Goal: Transaction & Acquisition: Purchase product/service

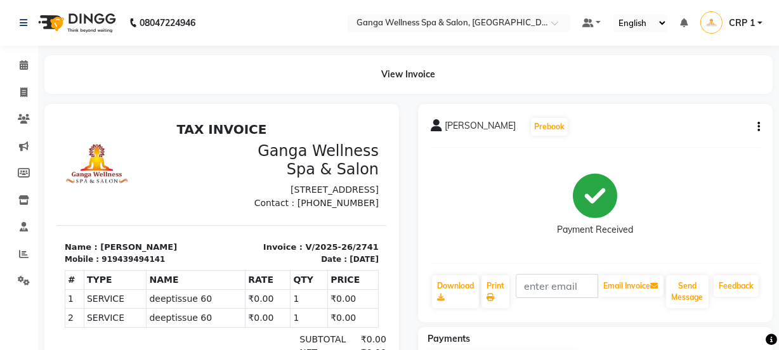
scroll to position [10, 0]
click at [24, 68] on icon at bounding box center [24, 65] width 8 height 10
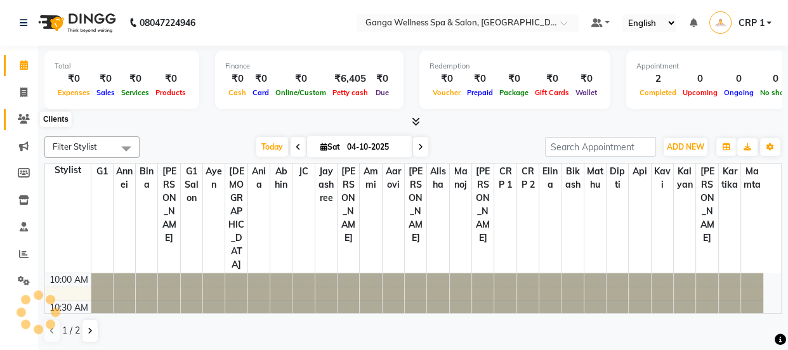
click at [23, 120] on icon at bounding box center [24, 119] width 12 height 10
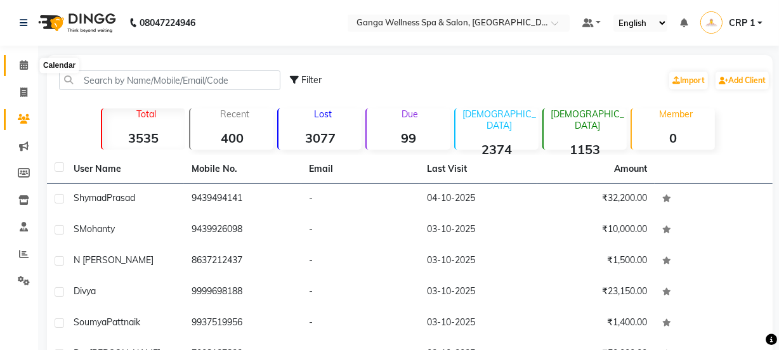
drag, startPoint x: 786, startPoint y: 175, endPoint x: 22, endPoint y: 67, distance: 771.8
click at [22, 67] on icon at bounding box center [24, 65] width 8 height 10
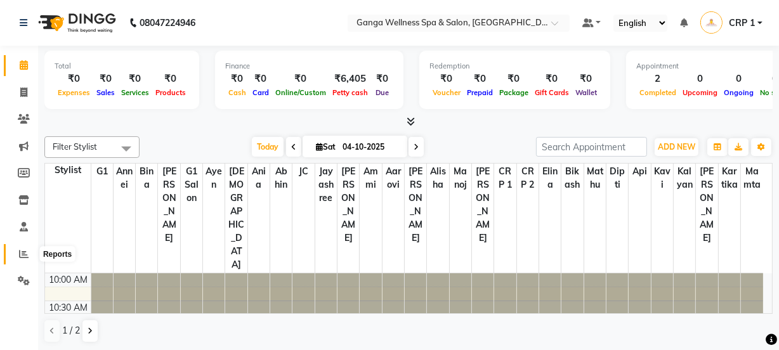
click at [19, 255] on icon at bounding box center [24, 254] width 10 height 10
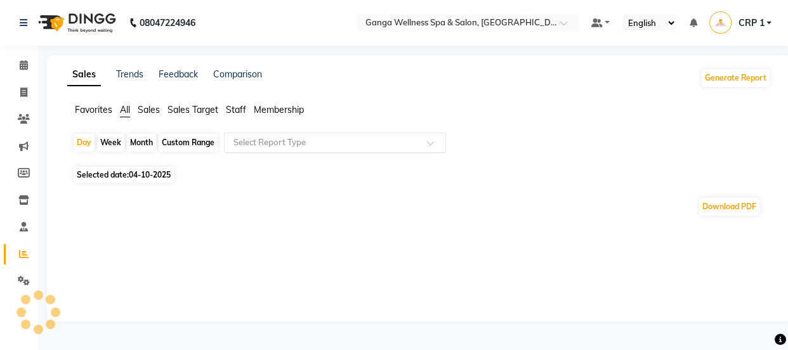
click at [278, 147] on input "text" at bounding box center [322, 142] width 183 height 13
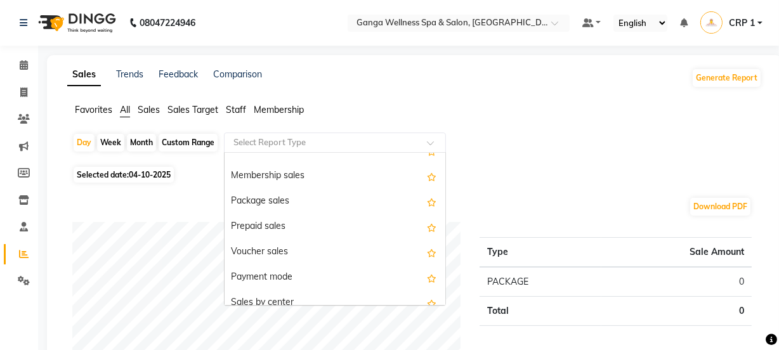
scroll to position [172, 0]
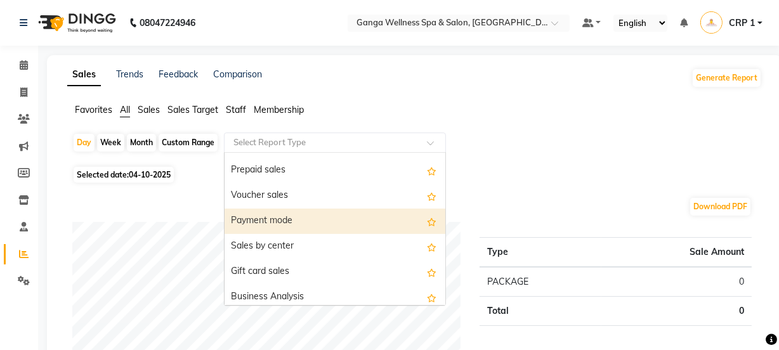
click at [282, 226] on div "Payment mode" at bounding box center [335, 221] width 221 height 25
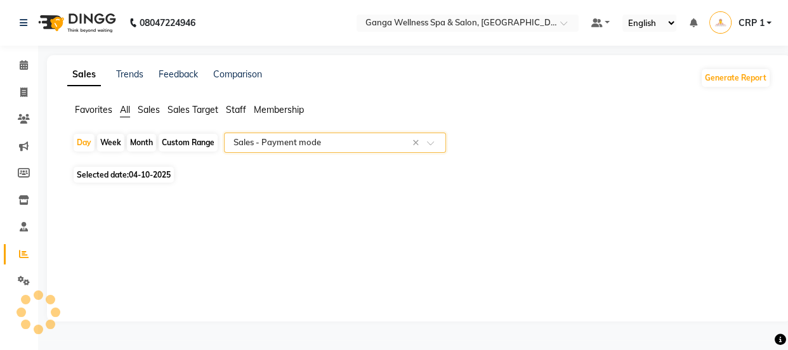
select select "filtered_report"
select select "pdf"
click at [139, 140] on div "Month" at bounding box center [141, 143] width 29 height 18
select select "10"
select select "2025"
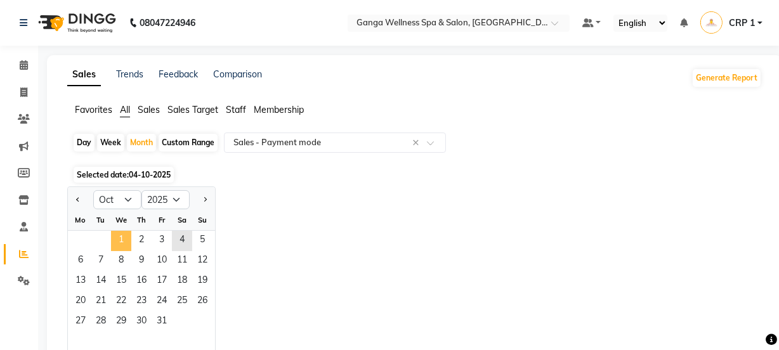
click at [123, 242] on span "1" at bounding box center [121, 241] width 20 height 20
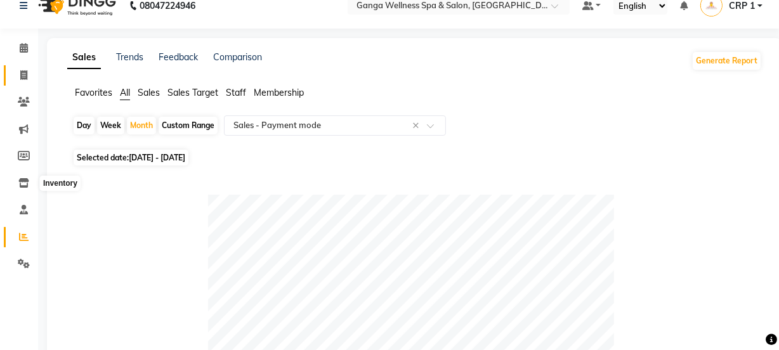
scroll to position [15, 0]
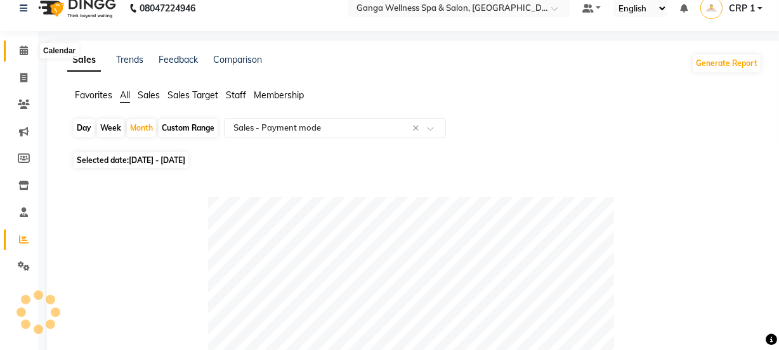
click at [23, 51] on icon at bounding box center [24, 51] width 8 height 10
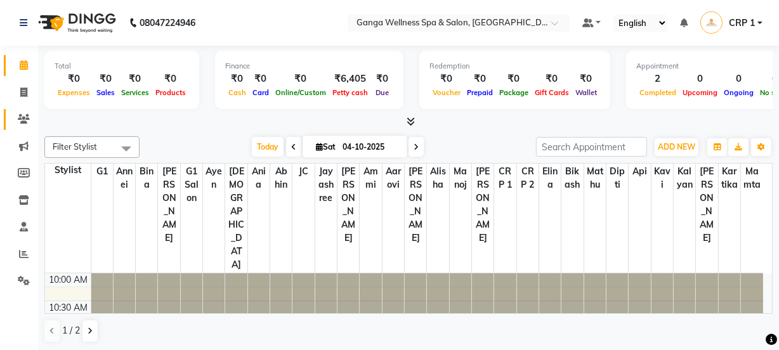
click at [22, 117] on icon at bounding box center [24, 119] width 12 height 10
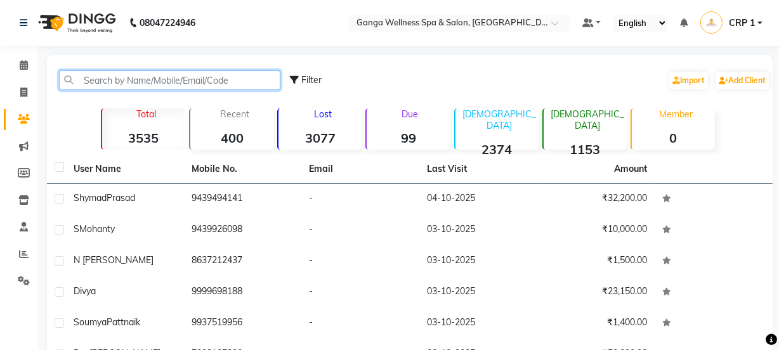
click at [141, 84] on input "text" at bounding box center [169, 80] width 221 height 20
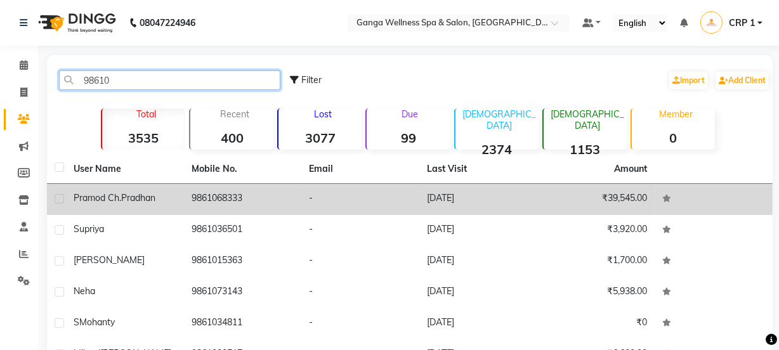
type input "98610"
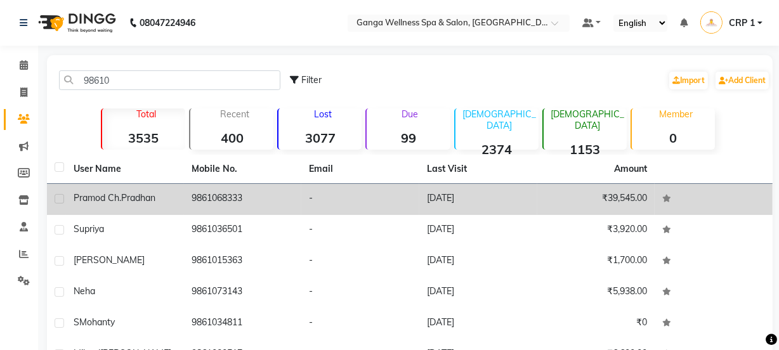
click at [175, 199] on div "Pramod ch. [GEOGRAPHIC_DATA]" at bounding box center [125, 198] width 103 height 13
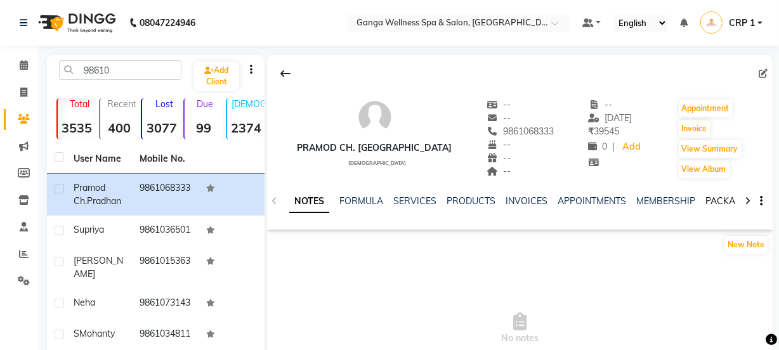
click at [718, 201] on link "PACKAGES" at bounding box center [728, 200] width 47 height 11
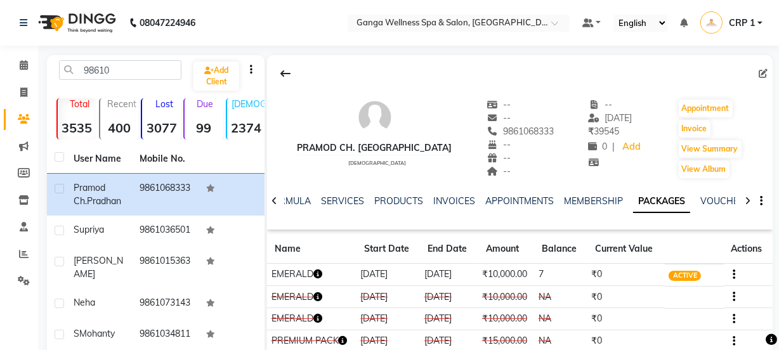
click at [321, 271] on icon "button" at bounding box center [317, 274] width 9 height 9
click at [324, 242] on th "Name" at bounding box center [311, 249] width 89 height 29
click at [691, 127] on button "Invoice" at bounding box center [695, 129] width 32 height 18
select select "service"
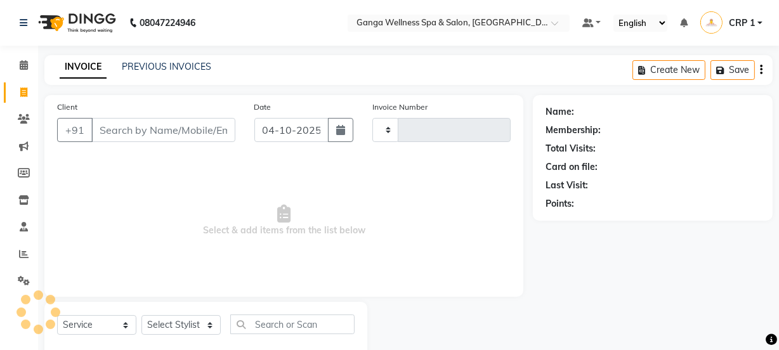
type input "2742"
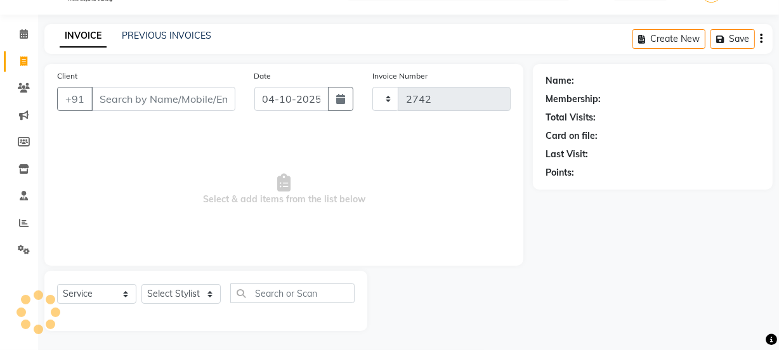
select select "715"
click at [186, 292] on select "Select Stylist" at bounding box center [180, 294] width 79 height 20
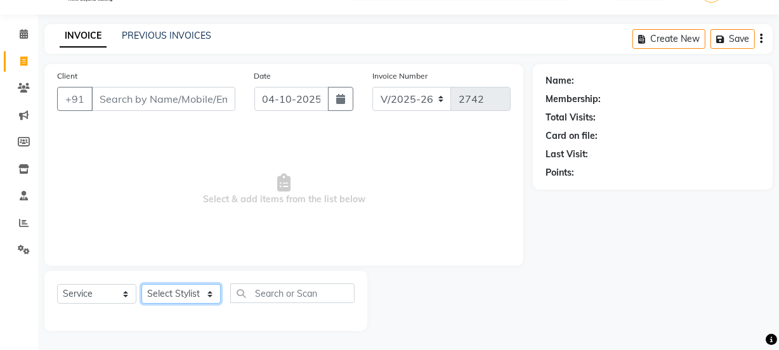
type input "9861068333"
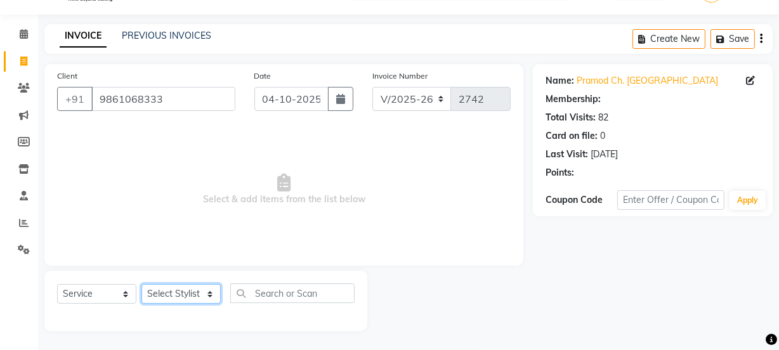
select select "90084"
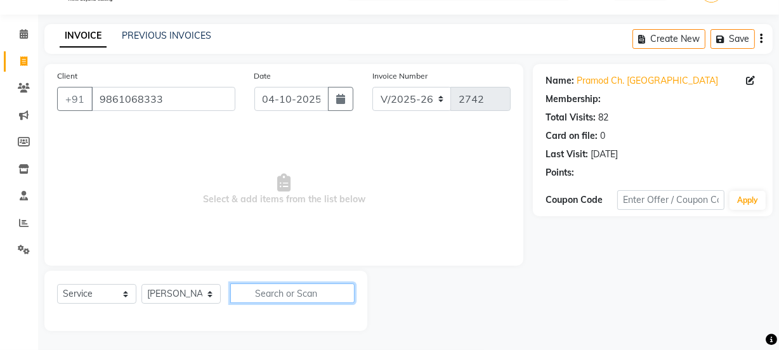
click at [292, 294] on input "text" at bounding box center [292, 293] width 124 height 20
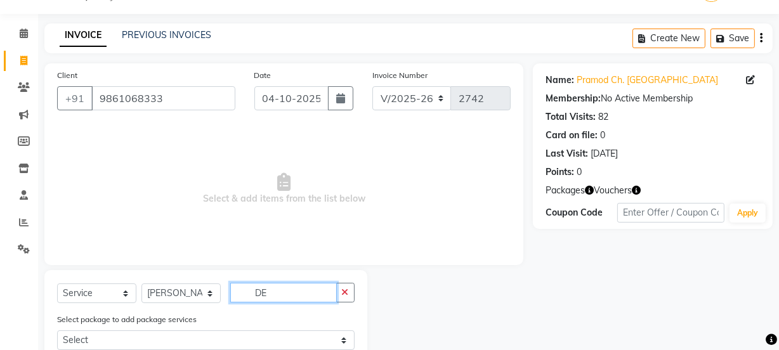
scroll to position [201, 0]
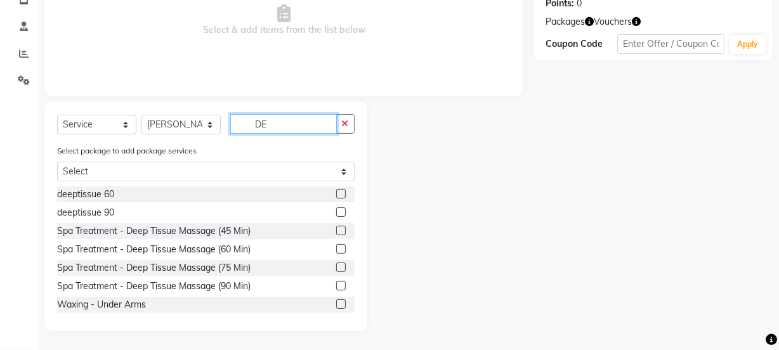
type input "DE"
click at [336, 196] on label at bounding box center [341, 194] width 10 height 10
click at [336, 196] on input "checkbox" at bounding box center [340, 194] width 8 height 8
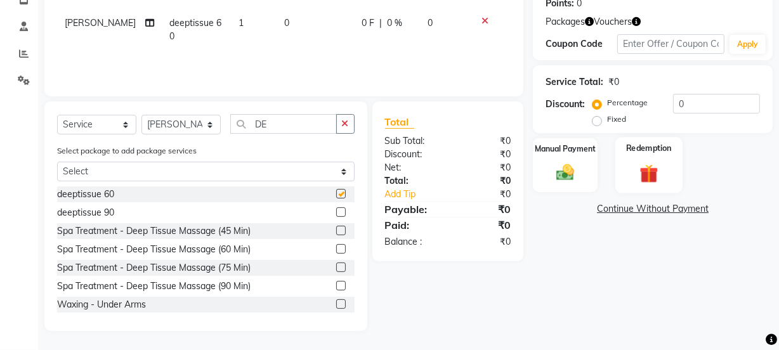
checkbox input "false"
click at [656, 172] on img at bounding box center [649, 173] width 30 height 23
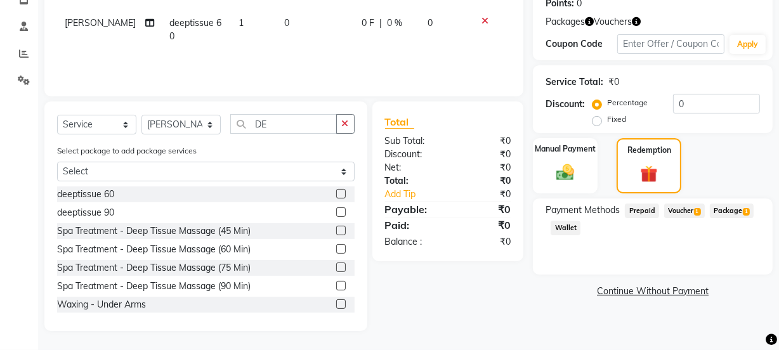
click at [727, 207] on span "Package 1" at bounding box center [732, 211] width 44 height 15
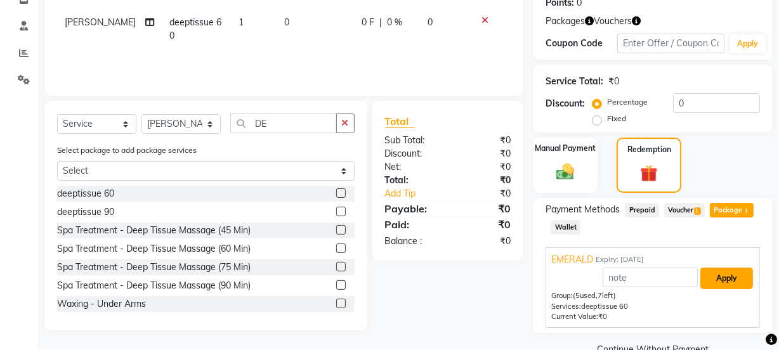
click at [732, 273] on button "Apply" at bounding box center [726, 279] width 53 height 22
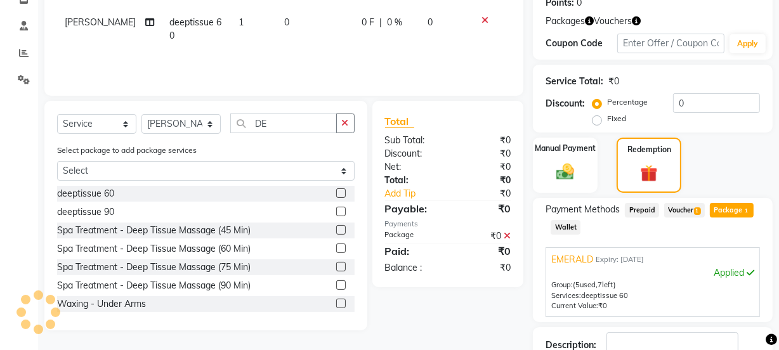
scroll to position [289, 0]
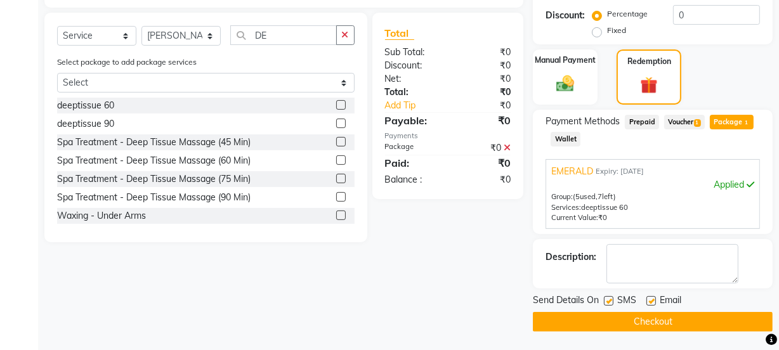
click at [689, 316] on button "Checkout" at bounding box center [653, 322] width 240 height 20
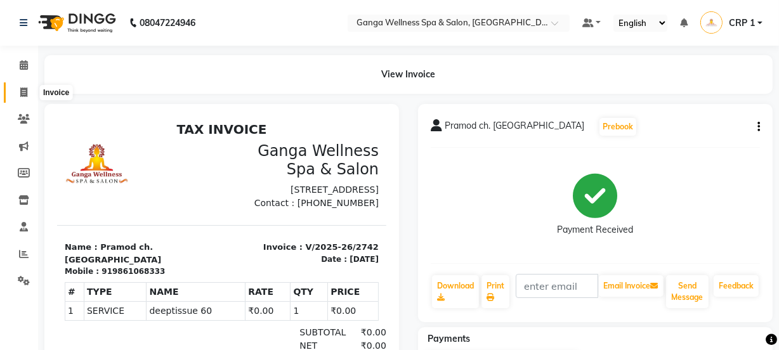
click at [24, 91] on icon at bounding box center [23, 93] width 7 height 10
select select "service"
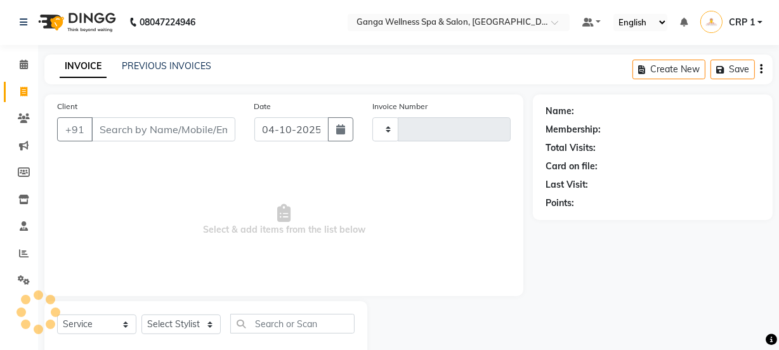
type input "2743"
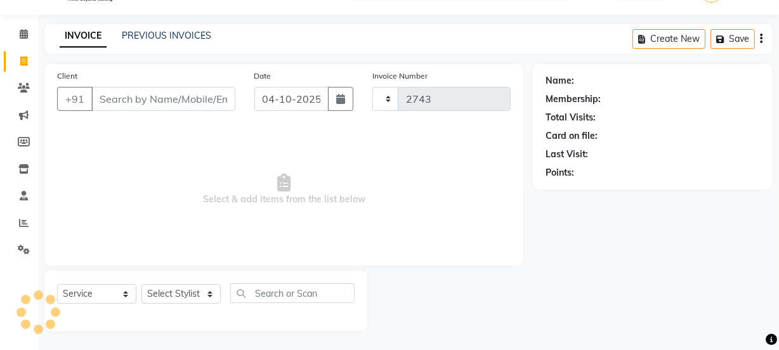
select select "715"
click at [181, 37] on link "PREVIOUS INVOICES" at bounding box center [166, 35] width 89 height 11
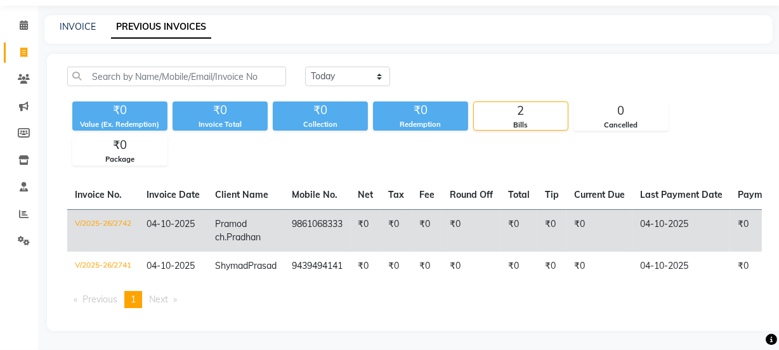
scroll to position [61, 0]
click at [284, 212] on td "9861068333" at bounding box center [317, 230] width 66 height 42
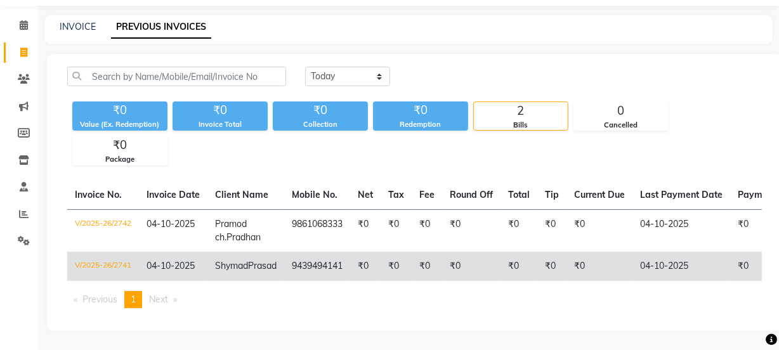
click at [287, 252] on td "9439494141" at bounding box center [317, 266] width 66 height 29
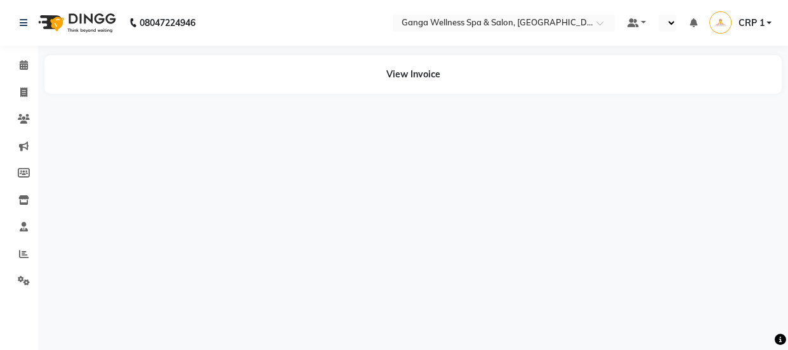
select select "en"
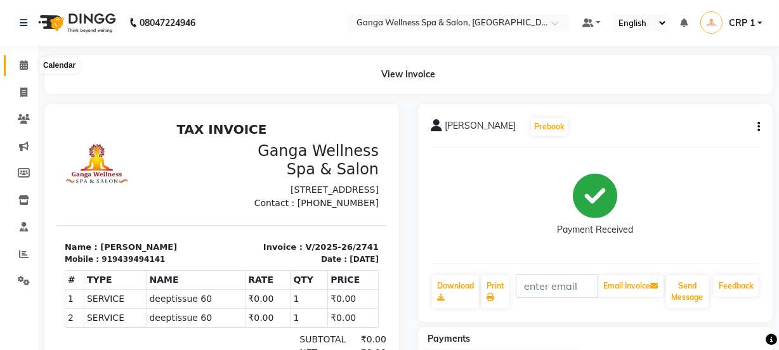
click at [20, 65] on icon at bounding box center [24, 65] width 8 height 10
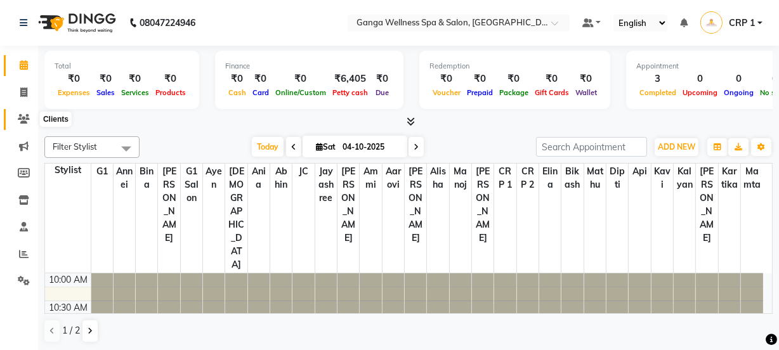
click at [24, 114] on icon at bounding box center [24, 119] width 12 height 10
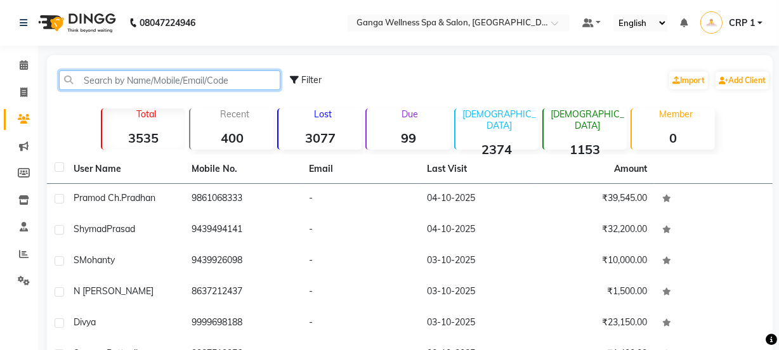
click at [152, 80] on input "text" at bounding box center [169, 80] width 221 height 20
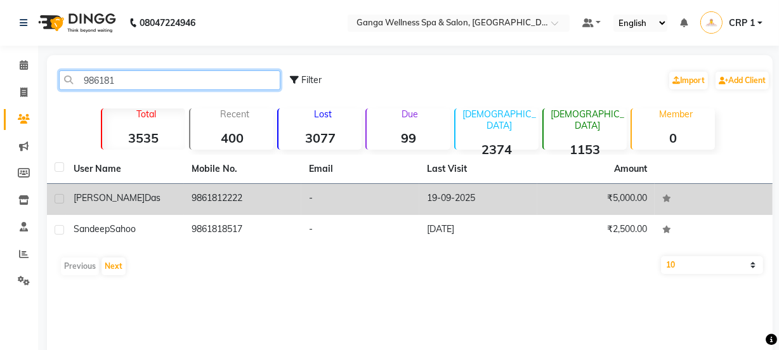
type input "986181"
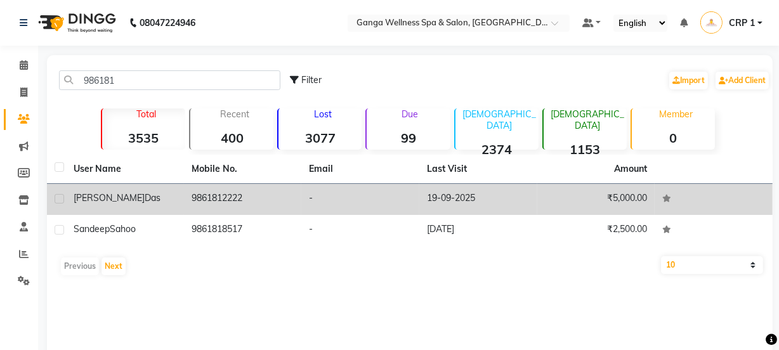
click at [176, 205] on td "Trilochana Das" at bounding box center [125, 199] width 118 height 31
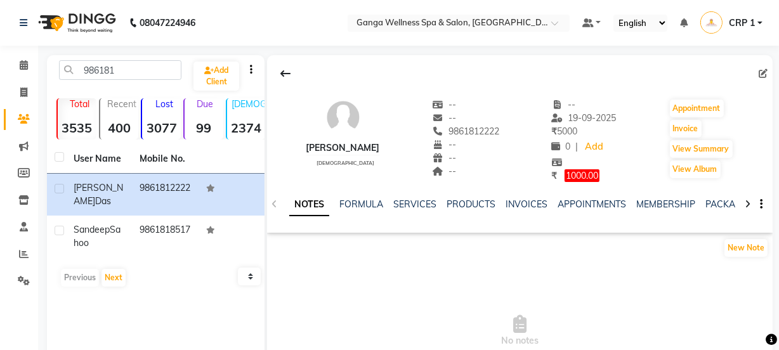
click at [557, 76] on div at bounding box center [519, 74] width 505 height 24
click at [706, 202] on link "PACKAGES" at bounding box center [728, 203] width 47 height 11
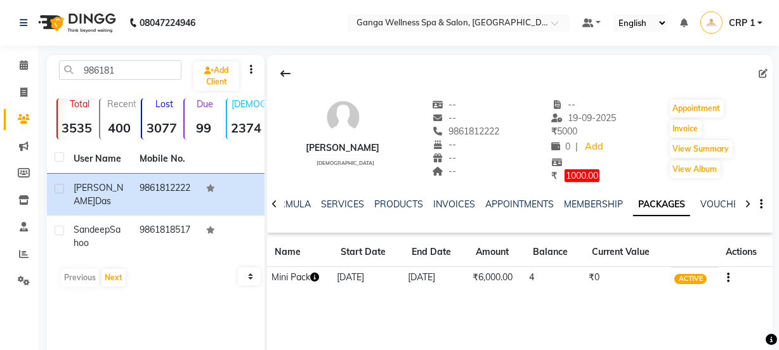
click at [319, 280] on icon "button" at bounding box center [314, 277] width 9 height 9
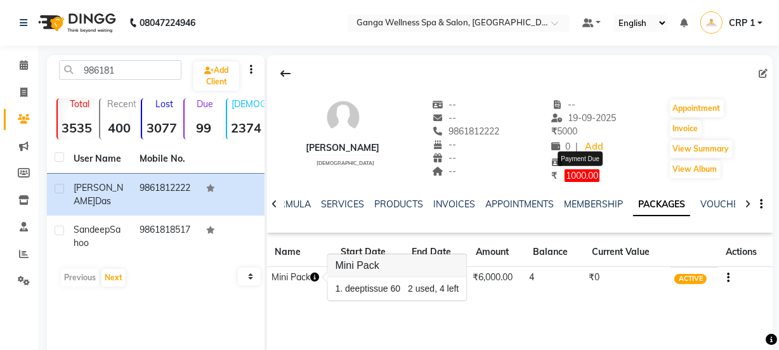
click at [576, 178] on span "1000.00" at bounding box center [581, 175] width 35 height 13
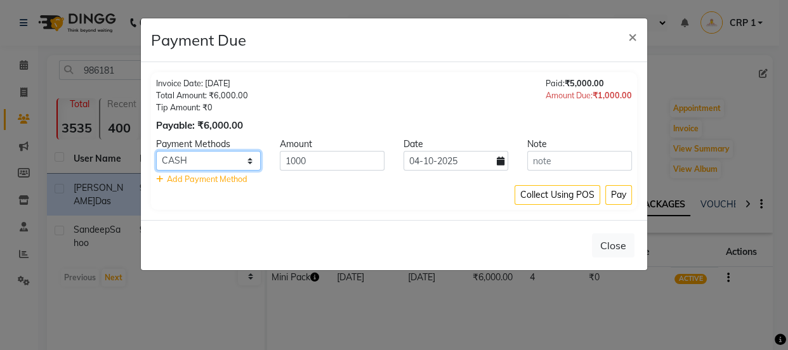
click at [209, 165] on select "PhonePe BharatPay CARD CASH PayTM ONLINE MI Voucher GPay" at bounding box center [208, 161] width 105 height 20
select select "7"
click at [156, 151] on select "PhonePe BharatPay CARD CASH PayTM ONLINE MI Voucher GPay" at bounding box center [208, 161] width 105 height 20
click at [621, 195] on button "Pay" at bounding box center [618, 195] width 27 height 20
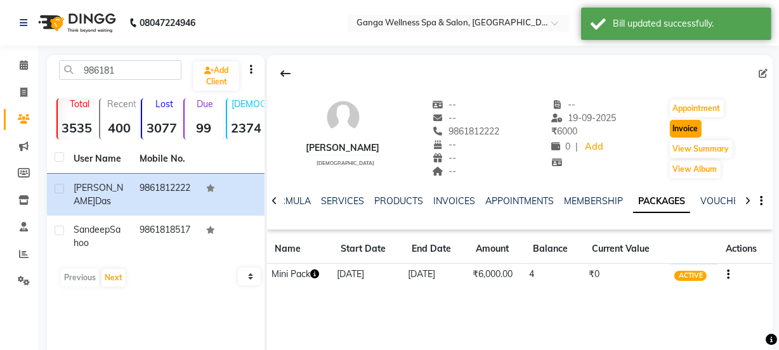
click at [675, 129] on button "Invoice" at bounding box center [686, 129] width 32 height 18
select select "service"
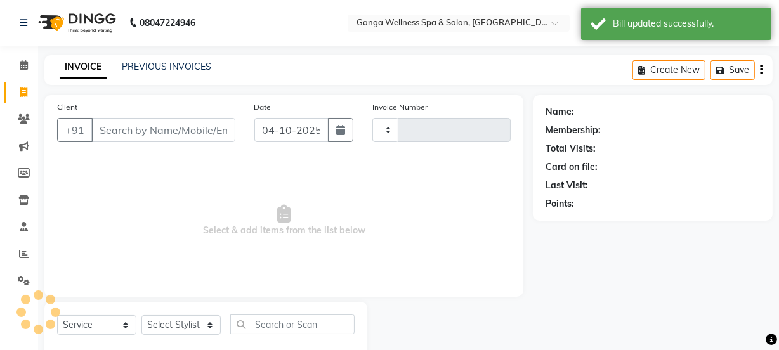
scroll to position [32, 0]
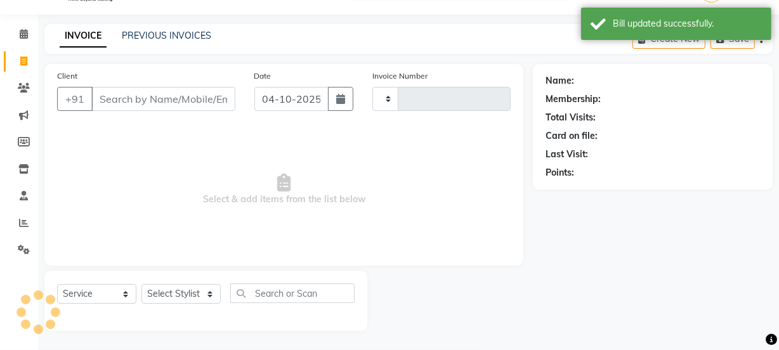
type input "2743"
select select "715"
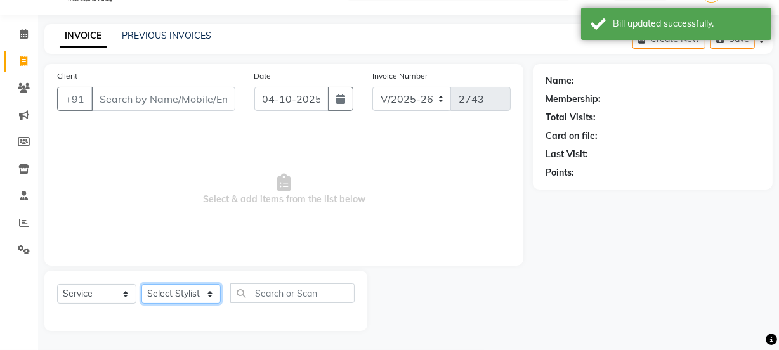
click at [155, 296] on select "Select Stylist" at bounding box center [180, 294] width 79 height 20
type input "9861812222"
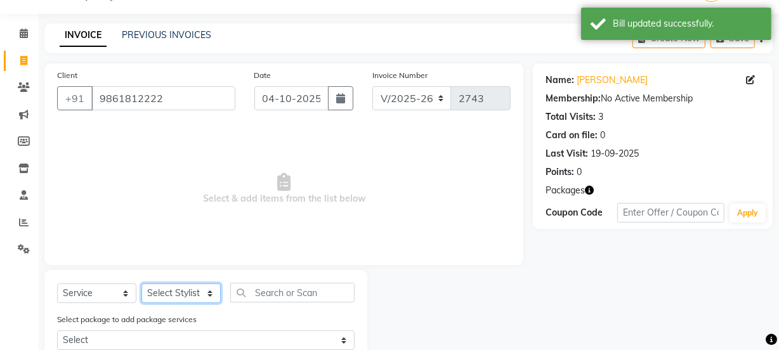
select select "45438"
click at [141, 283] on select "Select Stylist Aarovi Abhin Alisha Ammi Ania Annei Api Ayen Bikash Bina CRP 1 C…" at bounding box center [180, 293] width 79 height 20
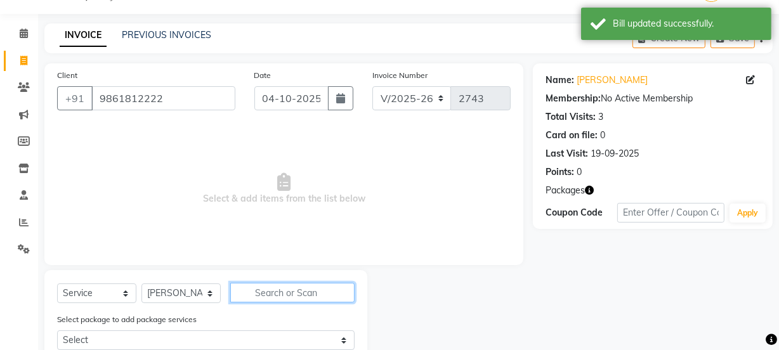
click at [292, 296] on input "text" at bounding box center [292, 293] width 124 height 20
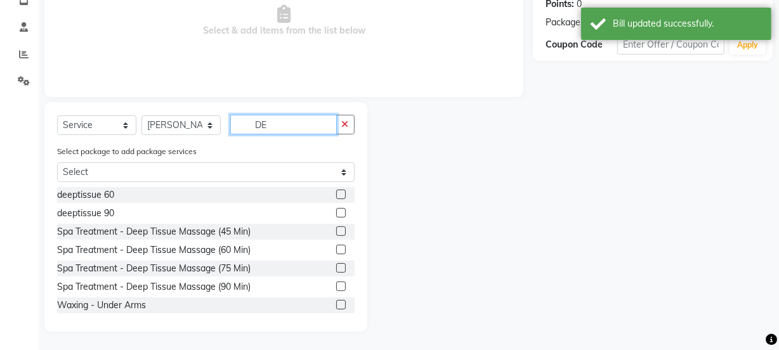
scroll to position [201, 0]
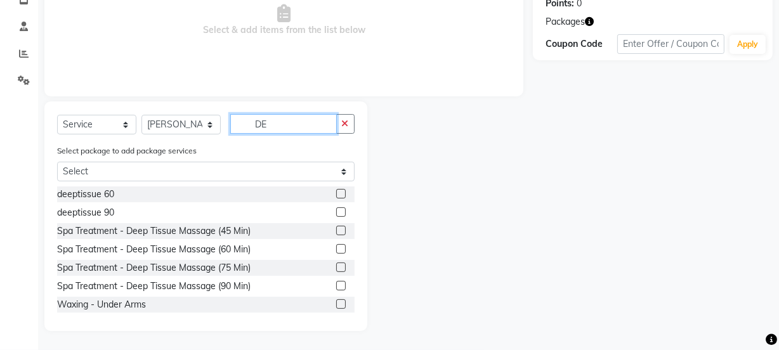
type input "DE"
click at [336, 190] on label at bounding box center [341, 194] width 10 height 10
click at [336, 190] on input "checkbox" at bounding box center [340, 194] width 8 height 8
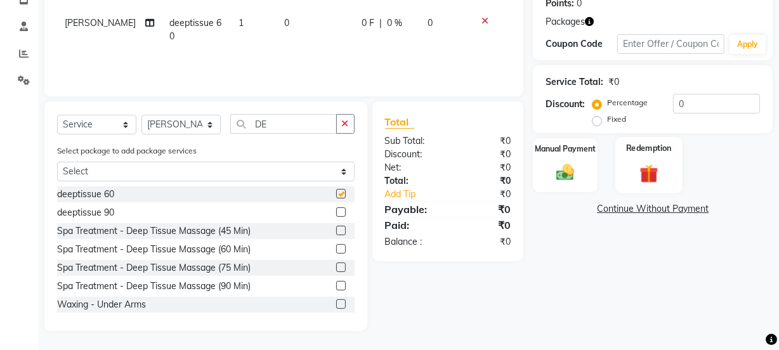
checkbox input "false"
click at [646, 152] on label "Redemption" at bounding box center [649, 148] width 46 height 12
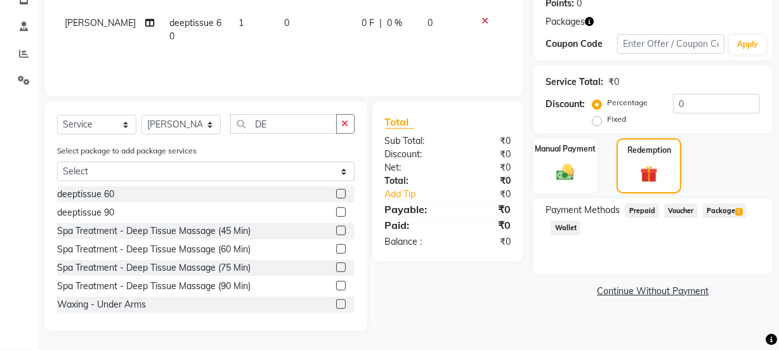
click at [727, 211] on span "Package 1" at bounding box center [725, 211] width 44 height 15
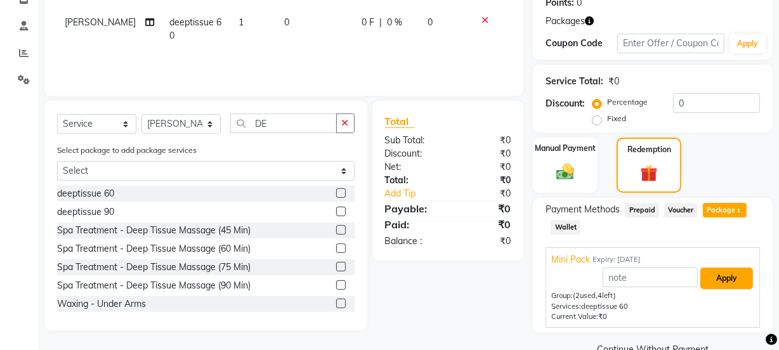
click at [725, 270] on button "Apply" at bounding box center [726, 279] width 53 height 22
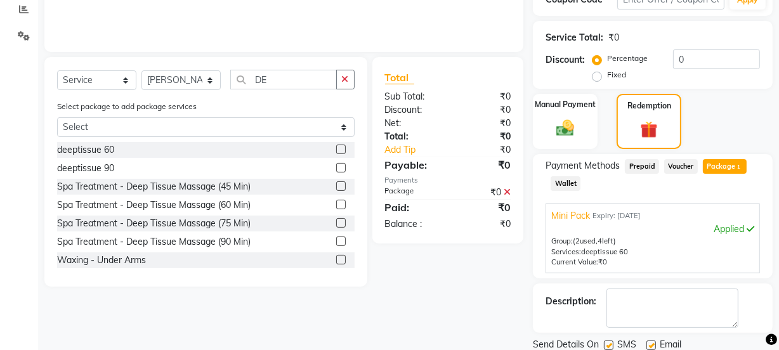
scroll to position [289, 0]
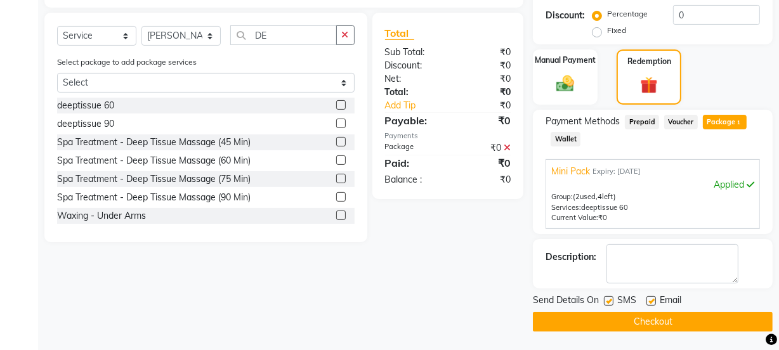
click at [705, 316] on button "Checkout" at bounding box center [653, 322] width 240 height 20
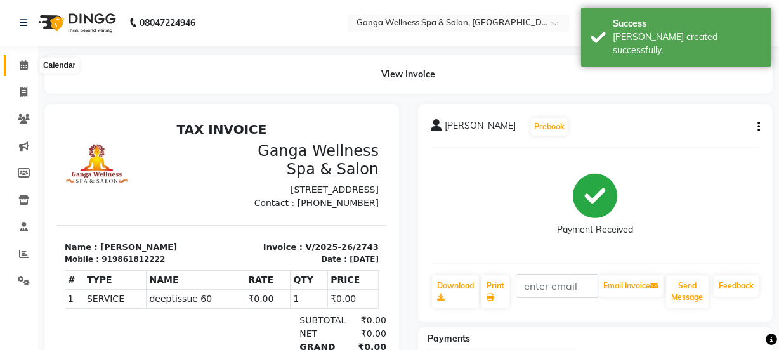
click at [21, 58] on span at bounding box center [24, 65] width 22 height 15
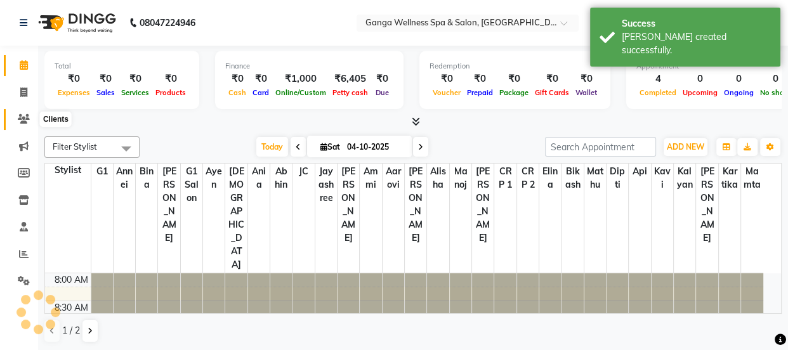
click at [18, 120] on icon at bounding box center [24, 119] width 12 height 10
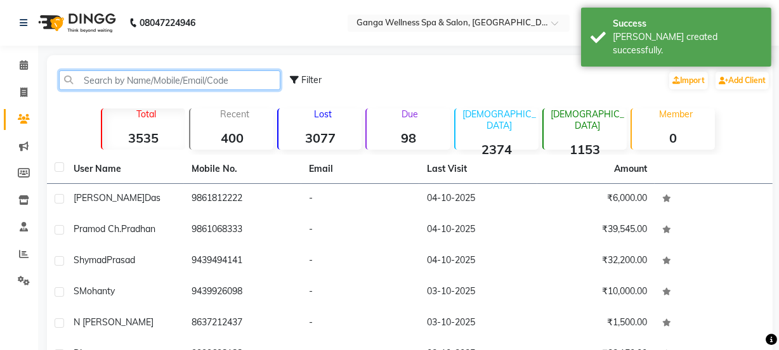
click at [178, 82] on input "text" at bounding box center [169, 80] width 221 height 20
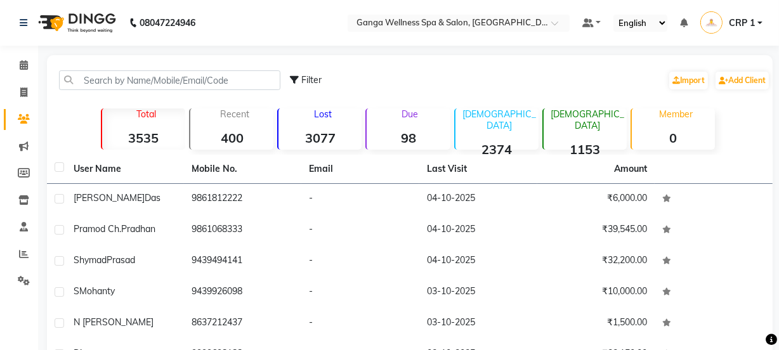
click at [211, 30] on nav "08047224946 Need Help? Call us on 08047224946 Select Location × Ganga Wellness …" at bounding box center [389, 23] width 779 height 46
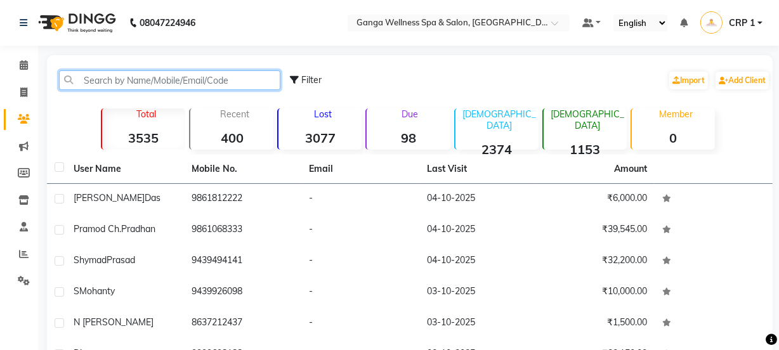
click at [98, 80] on input "text" at bounding box center [169, 80] width 221 height 20
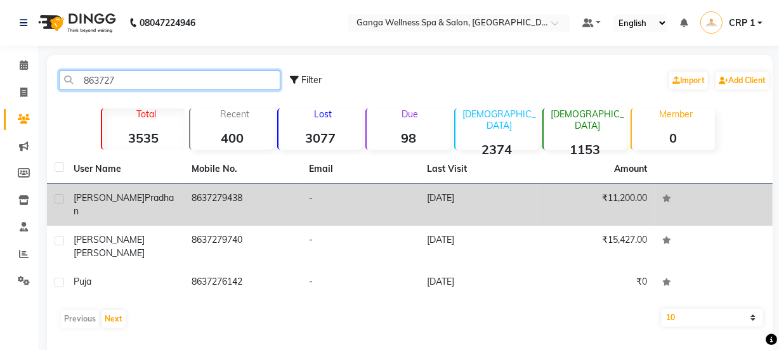
type input "863727"
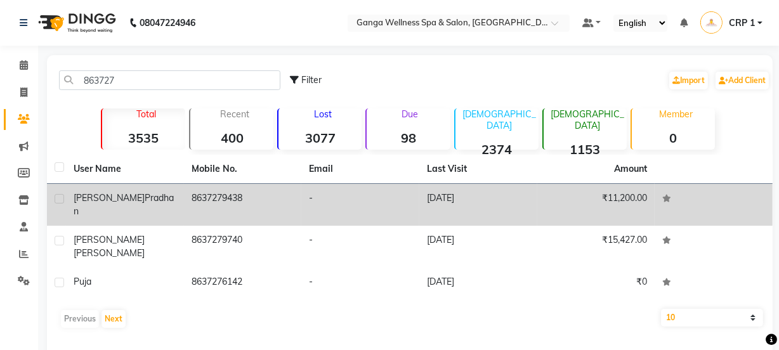
click at [197, 204] on td "8637279438" at bounding box center [243, 205] width 118 height 42
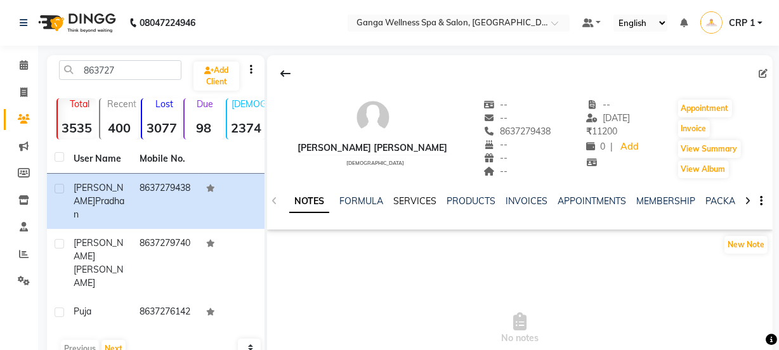
click at [418, 203] on link "SERVICES" at bounding box center [414, 200] width 43 height 11
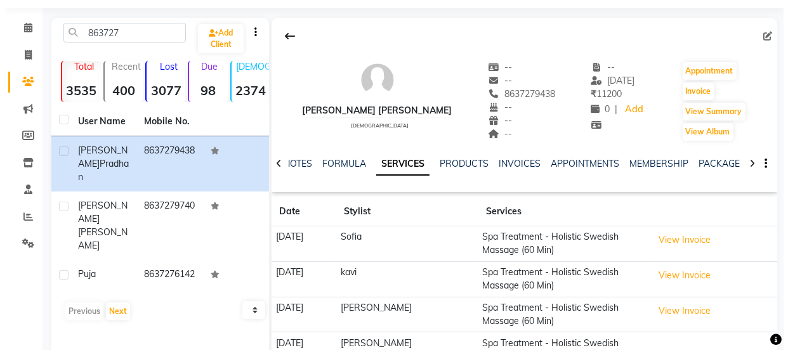
scroll to position [57, 0]
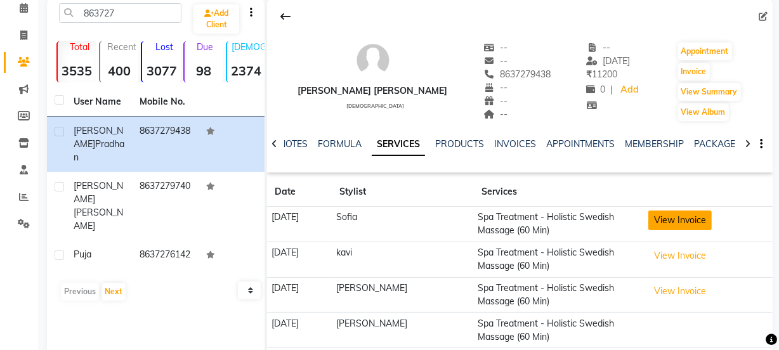
click at [680, 219] on button "View Invoice" at bounding box center [679, 221] width 63 height 20
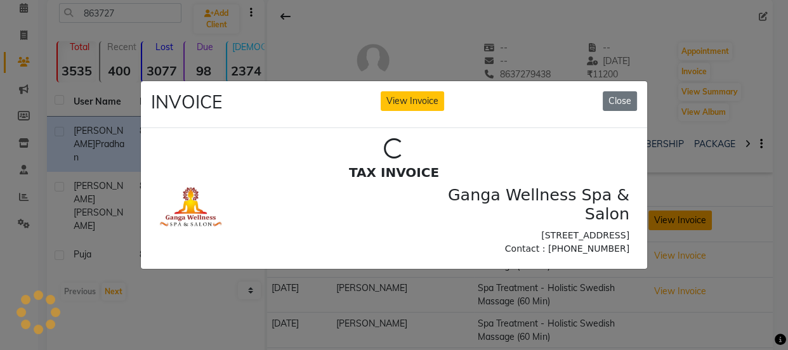
scroll to position [0, 0]
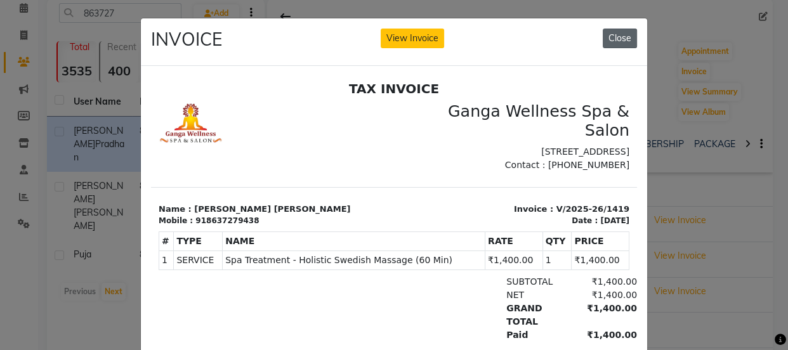
click at [612, 42] on button "Close" at bounding box center [619, 39] width 34 height 20
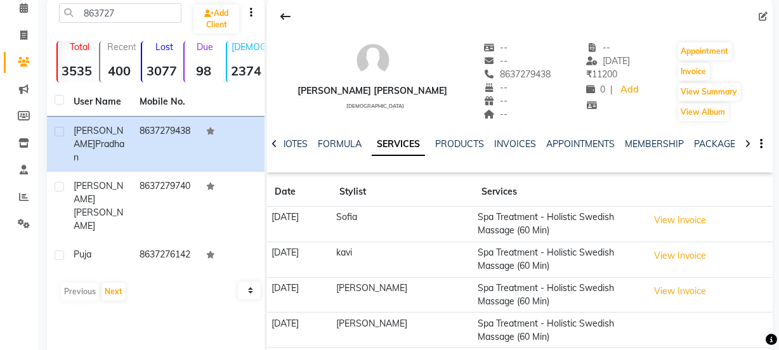
click at [668, 266] on td "View Invoice" at bounding box center [708, 260] width 128 height 36
click at [667, 253] on button "View Invoice" at bounding box center [679, 256] width 63 height 20
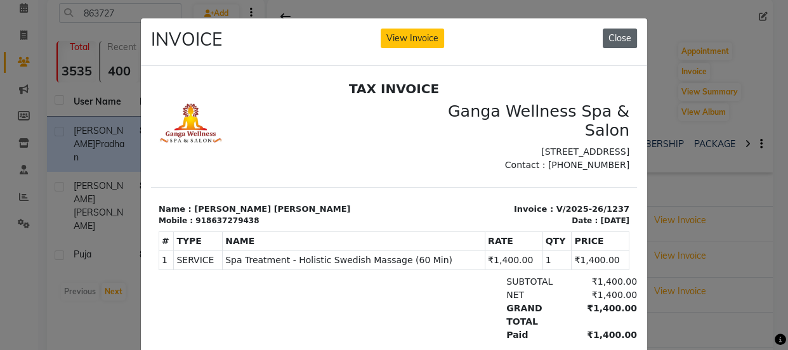
click at [616, 38] on button "Close" at bounding box center [619, 39] width 34 height 20
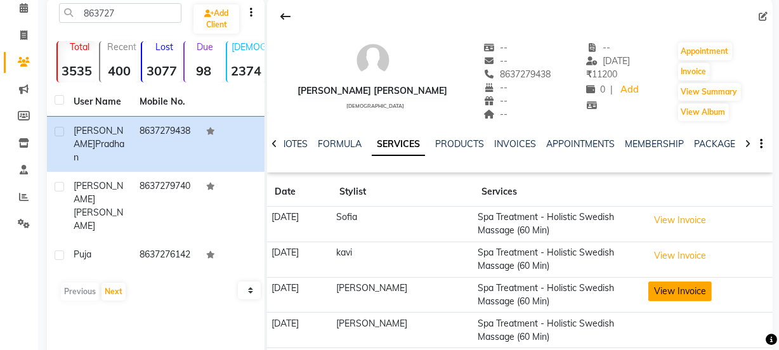
click at [674, 289] on button "View Invoice" at bounding box center [679, 292] width 63 height 20
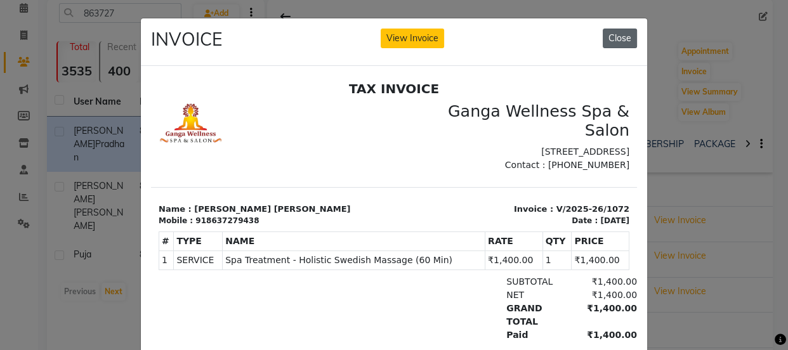
click at [611, 39] on button "Close" at bounding box center [619, 39] width 34 height 20
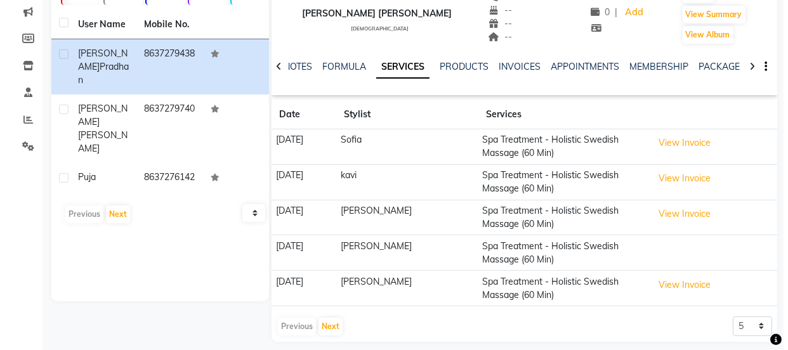
scroll to position [145, 0]
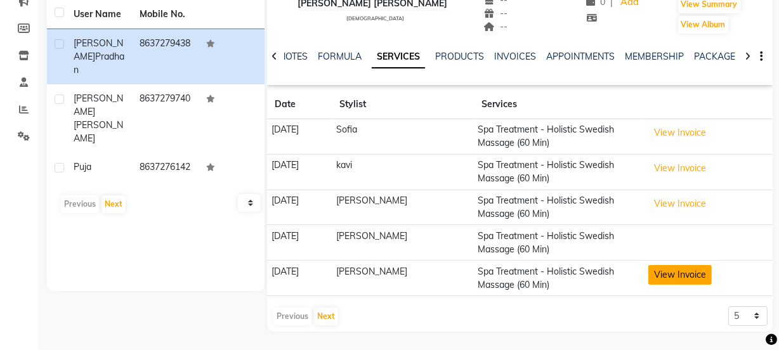
click at [672, 271] on button "View Invoice" at bounding box center [679, 275] width 63 height 20
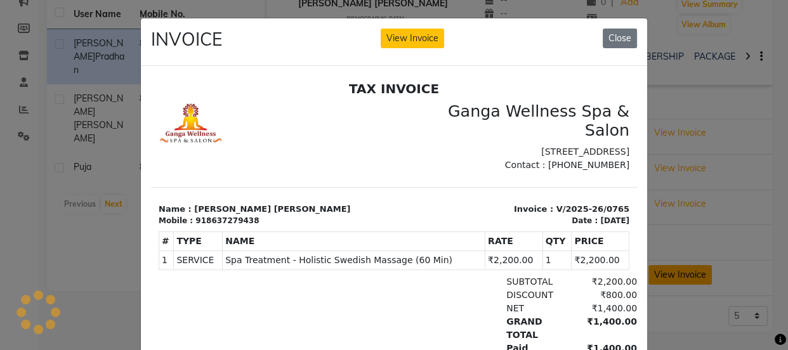
scroll to position [0, 0]
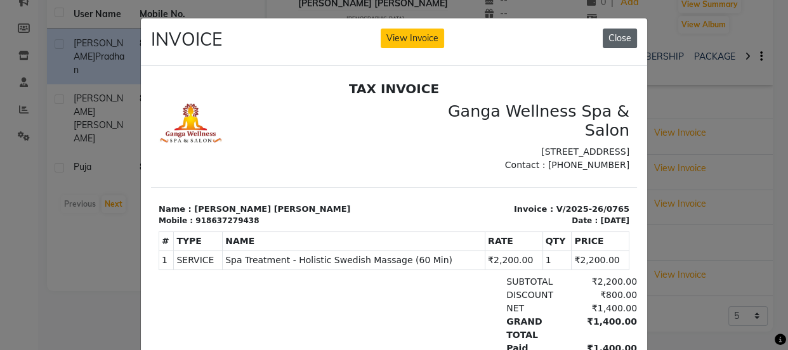
click at [614, 36] on button "Close" at bounding box center [619, 39] width 34 height 20
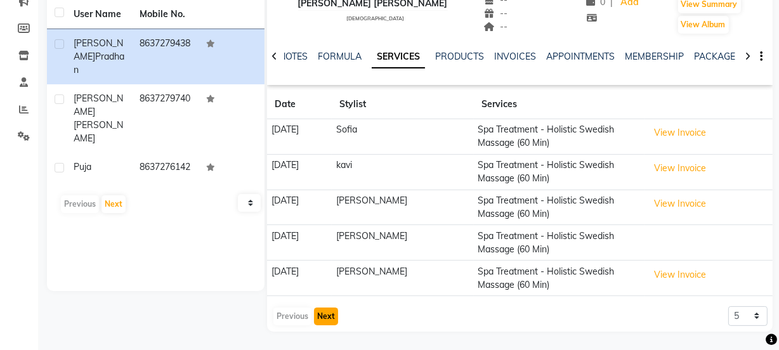
click at [331, 316] on button "Next" at bounding box center [326, 317] width 24 height 18
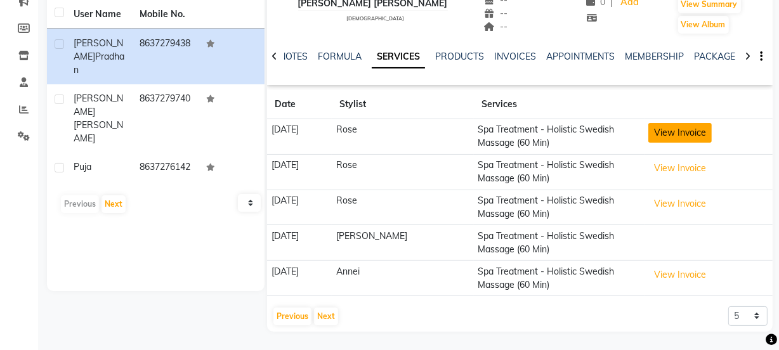
click at [665, 128] on button "View Invoice" at bounding box center [679, 133] width 63 height 20
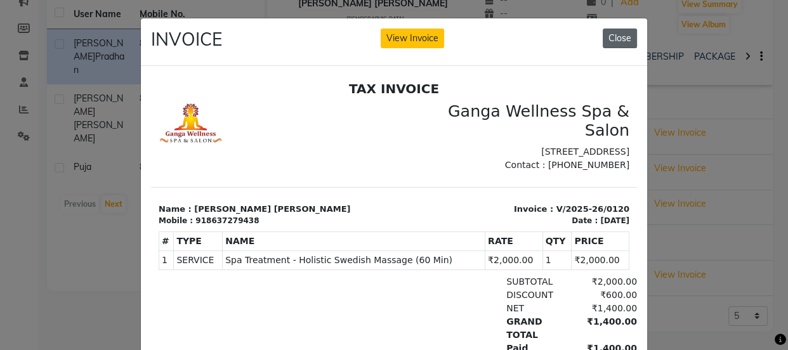
click at [618, 40] on button "Close" at bounding box center [619, 39] width 34 height 20
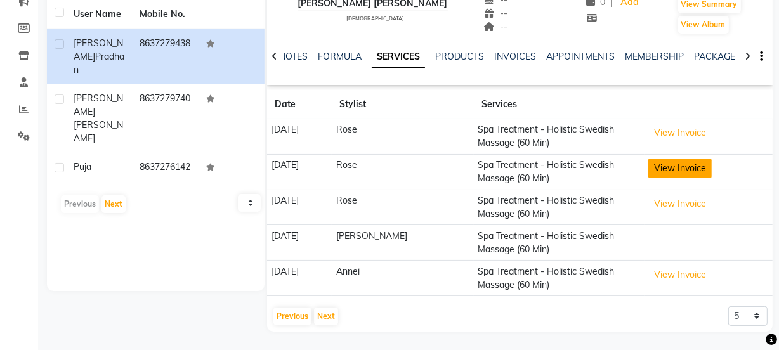
click at [686, 171] on button "View Invoice" at bounding box center [679, 169] width 63 height 20
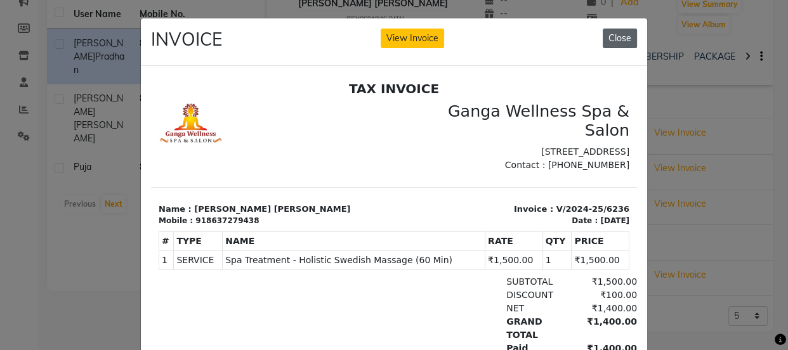
click at [620, 39] on button "Close" at bounding box center [619, 39] width 34 height 20
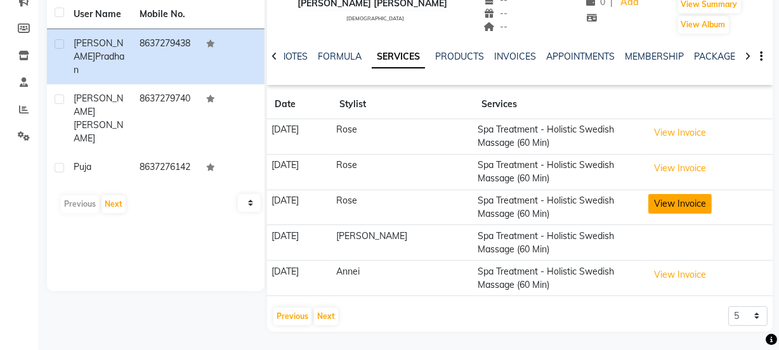
click at [689, 198] on button "View Invoice" at bounding box center [679, 204] width 63 height 20
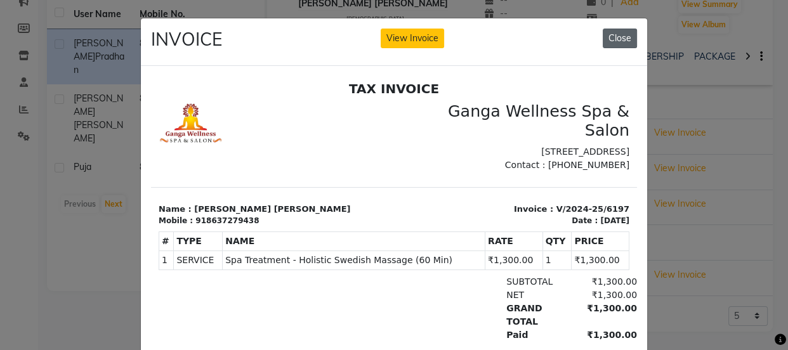
click at [613, 39] on button "Close" at bounding box center [619, 39] width 34 height 20
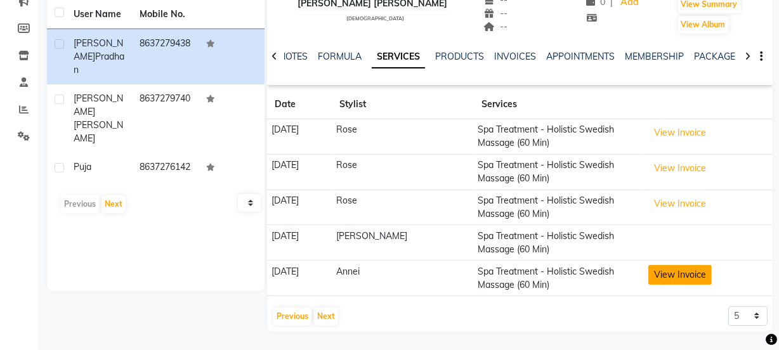
click at [676, 276] on button "View Invoice" at bounding box center [679, 275] width 63 height 20
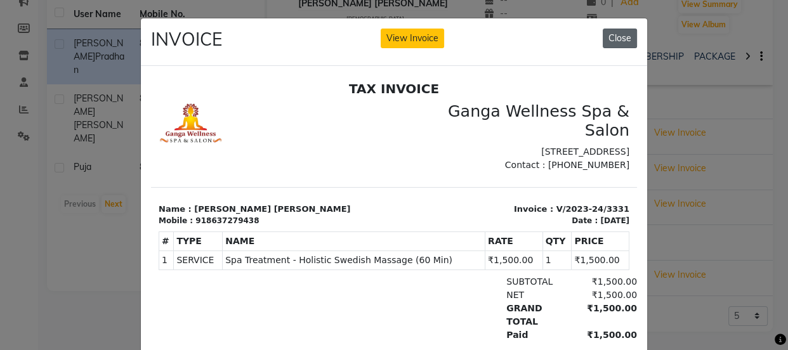
click at [621, 41] on button "Close" at bounding box center [619, 39] width 34 height 20
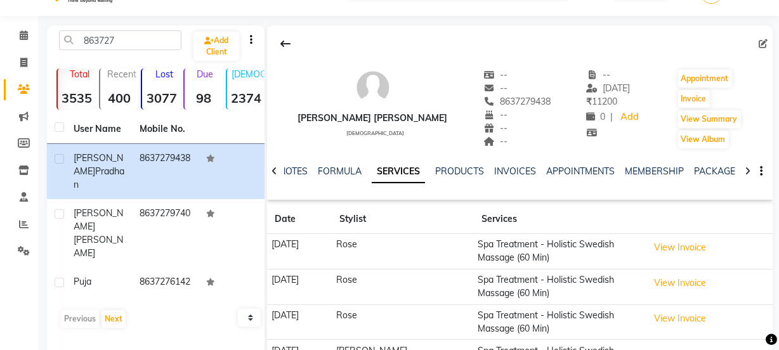
scroll to position [29, 0]
click at [691, 96] on button "Invoice" at bounding box center [694, 100] width 32 height 18
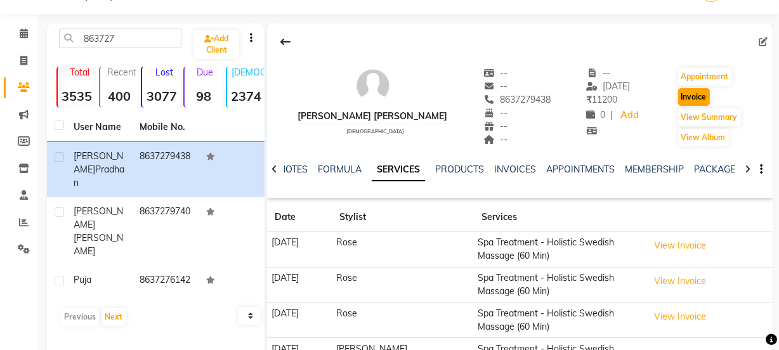
select select "715"
select select "service"
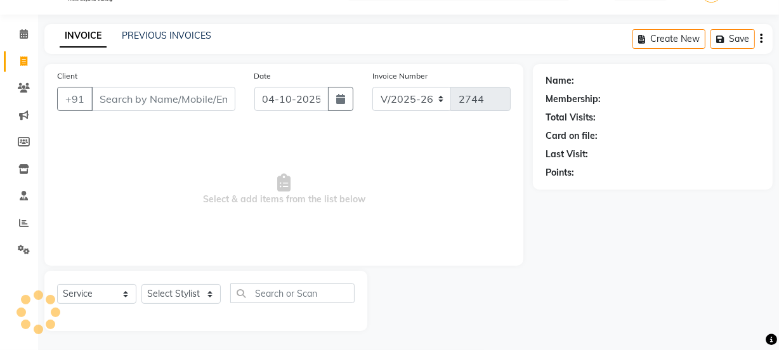
type input "8637279438"
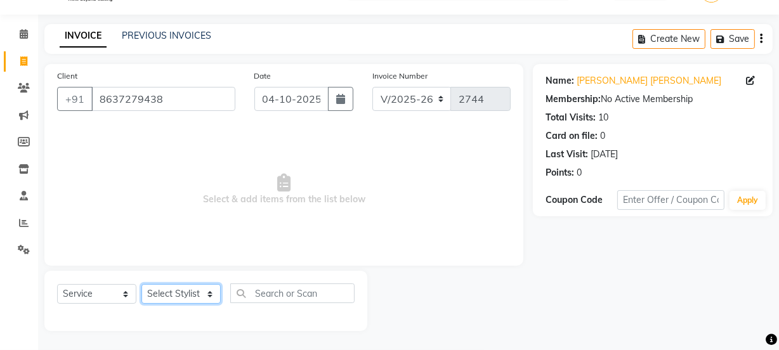
click at [184, 294] on select "Select Stylist Aarovi Abhin Alisha Ammi Ania Annei Api Ayen Bikash Bina CRP 1 C…" at bounding box center [180, 294] width 79 height 20
select select "75523"
click at [141, 284] on select "Select Stylist Aarovi Abhin Alisha Ammi Ania Annei Api Ayen Bikash Bina CRP 1 C…" at bounding box center [180, 294] width 79 height 20
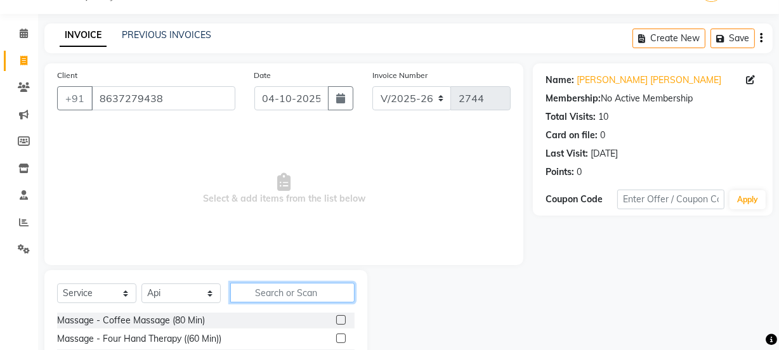
click at [271, 290] on input "text" at bounding box center [292, 293] width 124 height 20
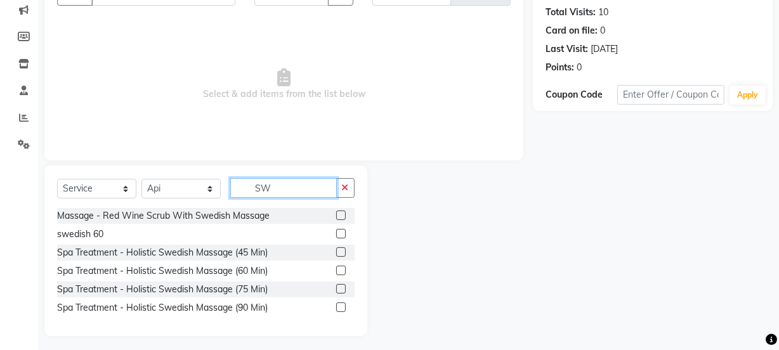
scroll to position [141, 0]
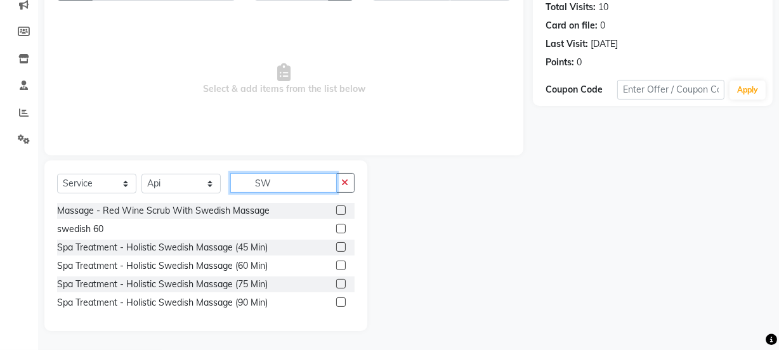
type input "SW"
click at [339, 263] on label at bounding box center [341, 266] width 10 height 10
click at [339, 263] on input "checkbox" at bounding box center [340, 266] width 8 height 8
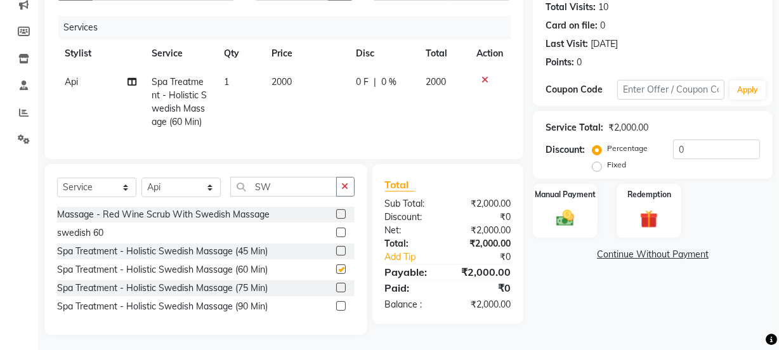
checkbox input "false"
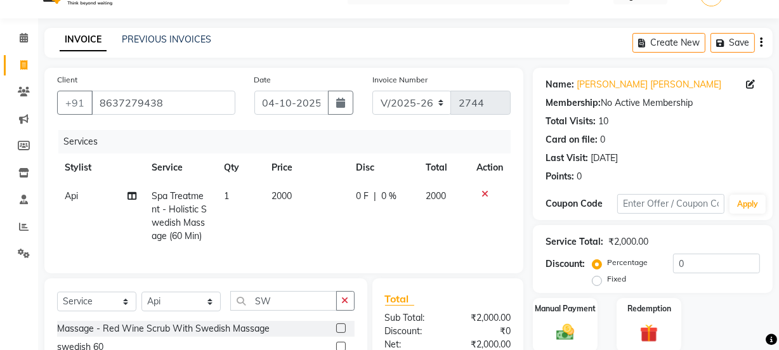
scroll to position [26, 0]
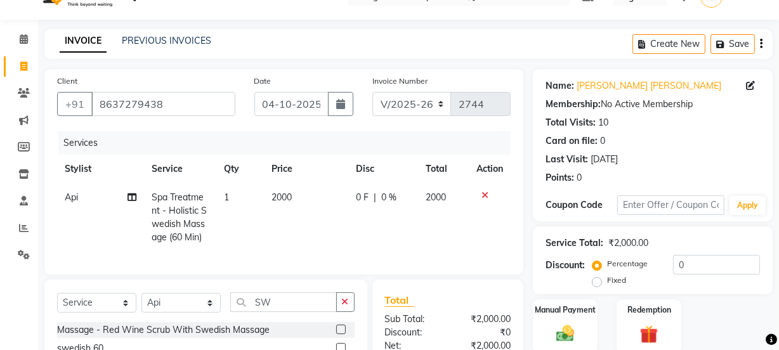
click at [283, 195] on span "2000" at bounding box center [282, 197] width 20 height 11
select select "75523"
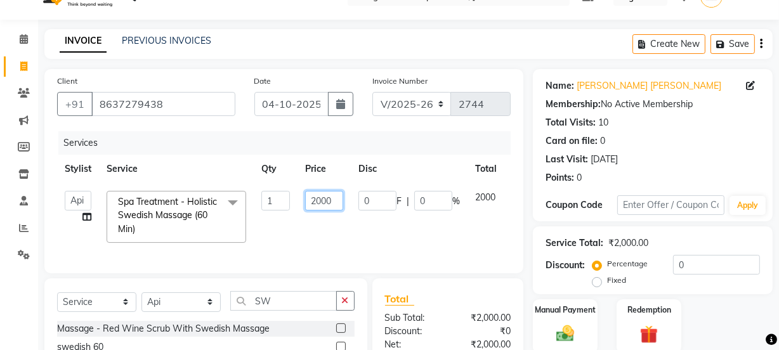
click at [323, 198] on input "2000" at bounding box center [324, 201] width 38 height 20
type input "1500"
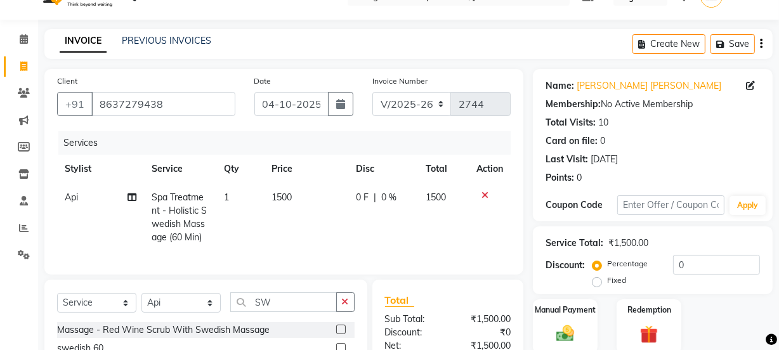
click at [342, 241] on td "1500" at bounding box center [306, 217] width 84 height 68
select select "75523"
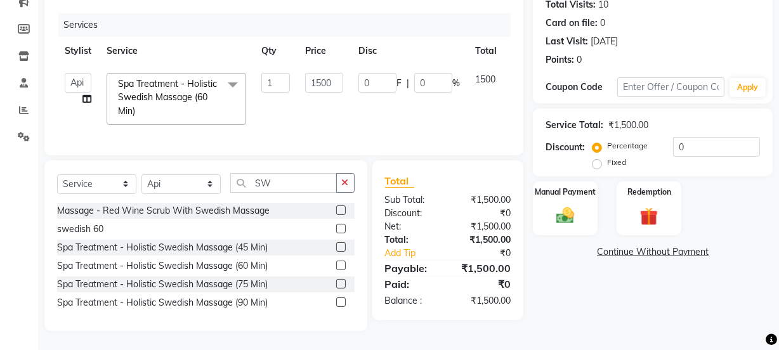
scroll to position [152, 0]
click at [321, 73] on input "1500" at bounding box center [324, 83] width 38 height 20
type input "1400"
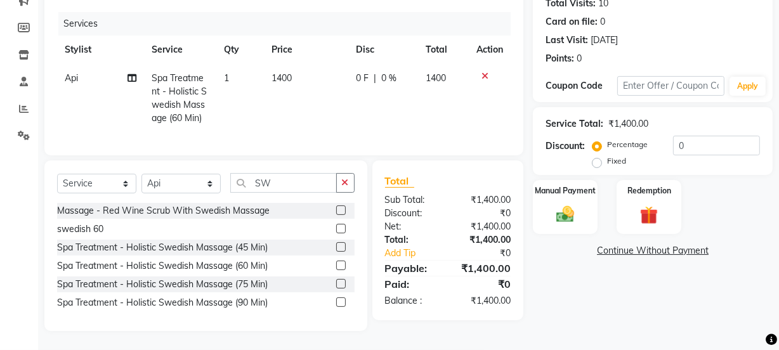
click at [339, 93] on td "1400" at bounding box center [306, 98] width 84 height 68
select select "75523"
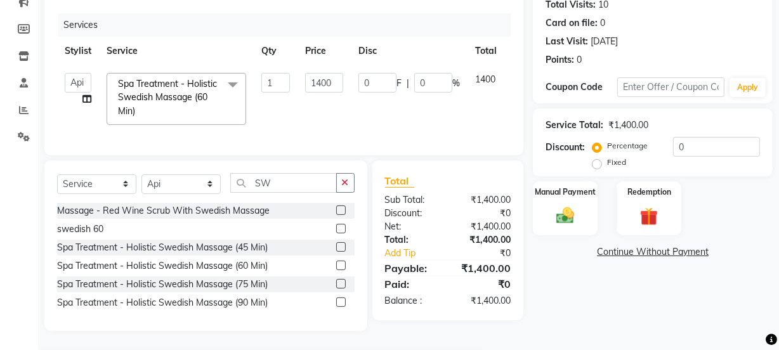
click at [374, 119] on td "0 F | 0 %" at bounding box center [409, 98] width 117 height 67
click at [585, 195] on div "Manual Payment" at bounding box center [564, 208] width 67 height 56
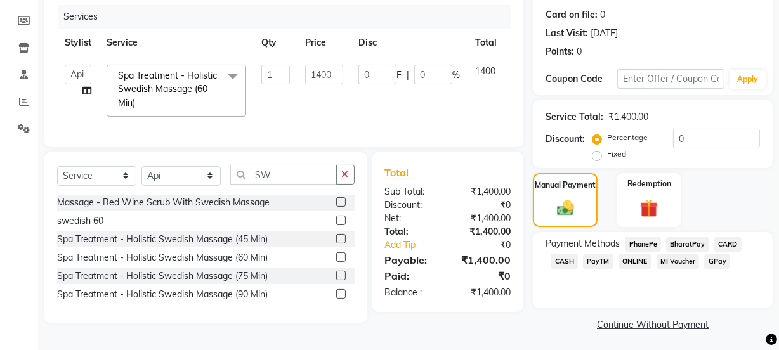
click at [645, 241] on span "PhonePe" at bounding box center [643, 244] width 36 height 15
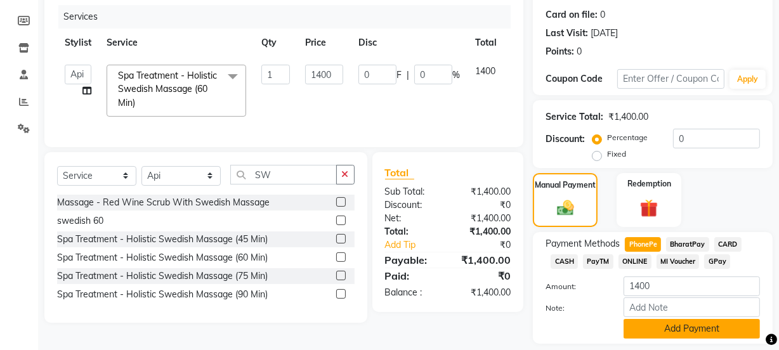
click at [684, 334] on button "Add Payment" at bounding box center [691, 329] width 136 height 20
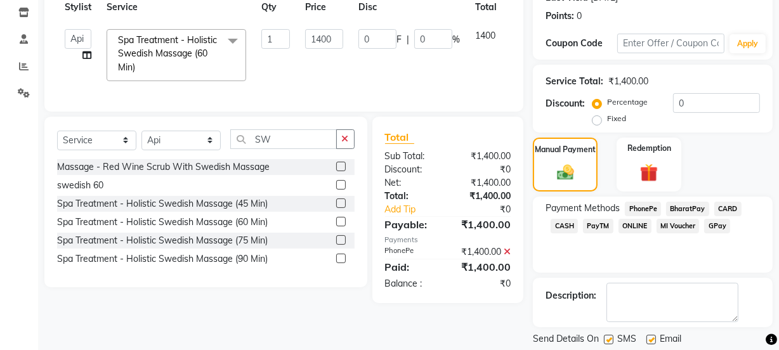
scroll to position [226, 0]
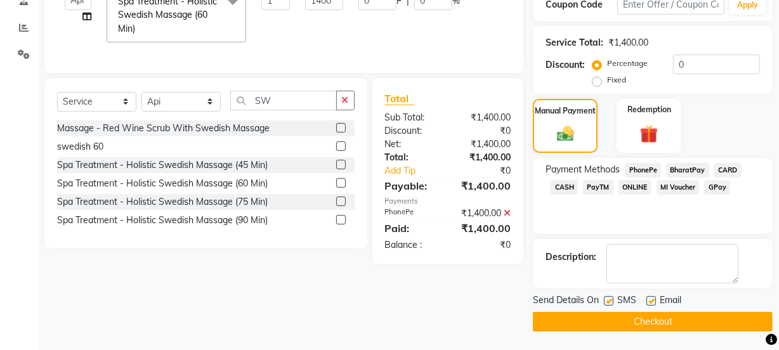
click at [634, 315] on button "Checkout" at bounding box center [653, 322] width 240 height 20
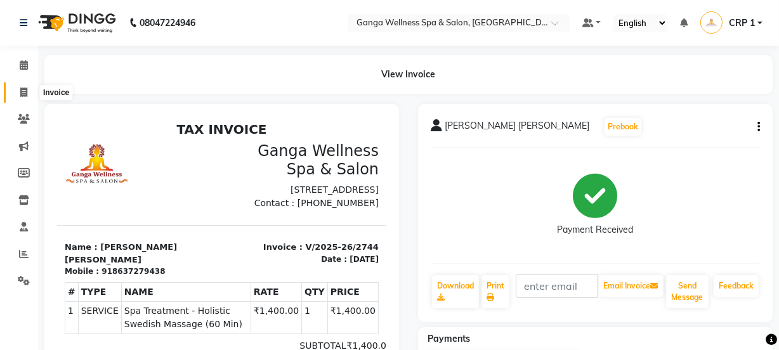
click at [24, 98] on span at bounding box center [24, 93] width 22 height 15
select select "715"
select select "service"
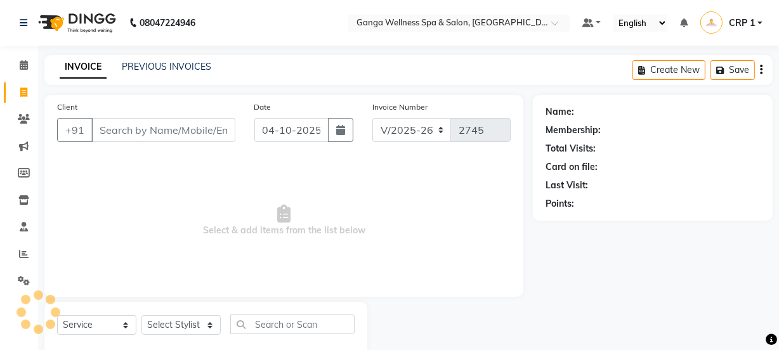
scroll to position [32, 0]
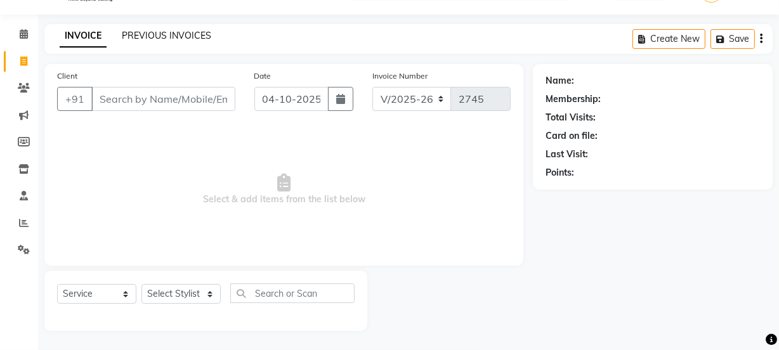
click at [157, 36] on link "PREVIOUS INVOICES" at bounding box center [166, 35] width 89 height 11
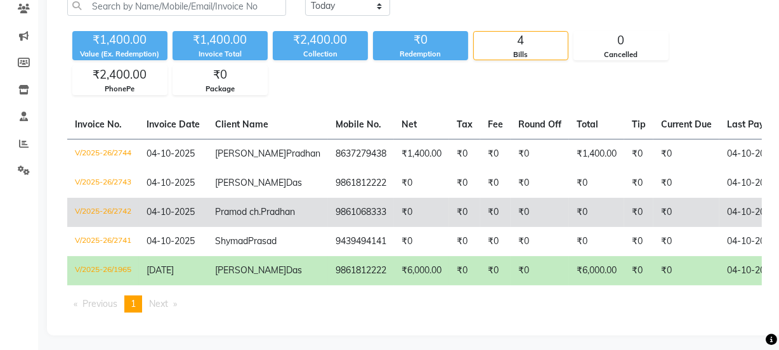
scroll to position [115, 0]
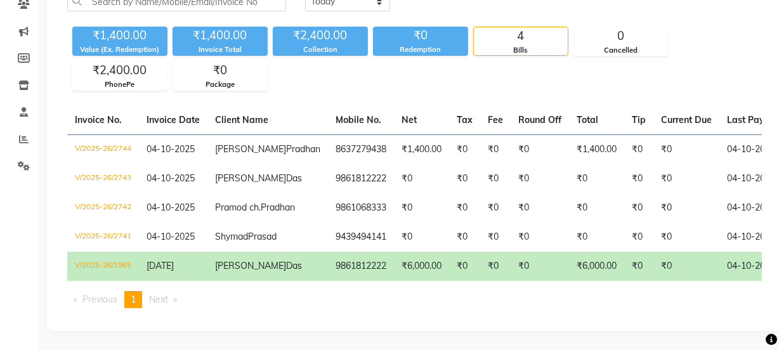
click at [328, 281] on td "9861812222" at bounding box center [361, 266] width 66 height 29
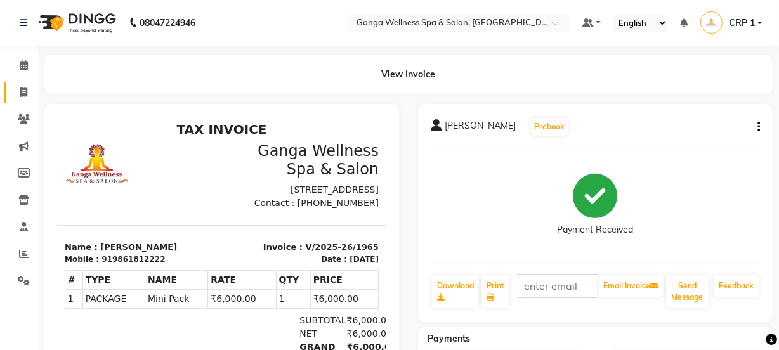
click at [19, 84] on link "Invoice" at bounding box center [19, 92] width 30 height 21
select select "service"
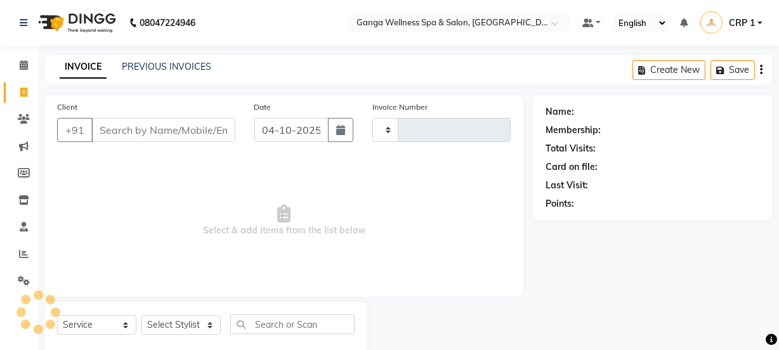
type input "2745"
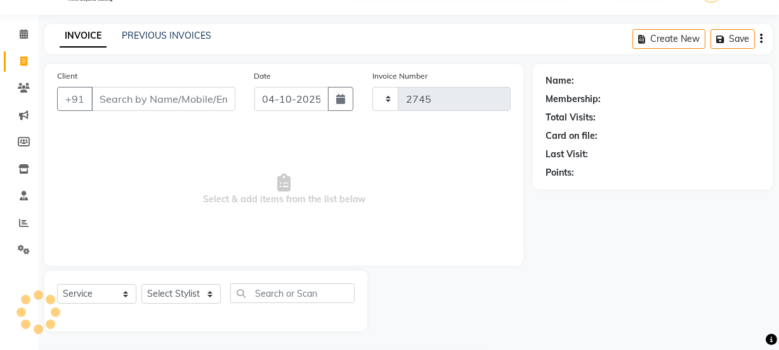
select select "715"
click at [183, 39] on link "PREVIOUS INVOICES" at bounding box center [166, 35] width 89 height 11
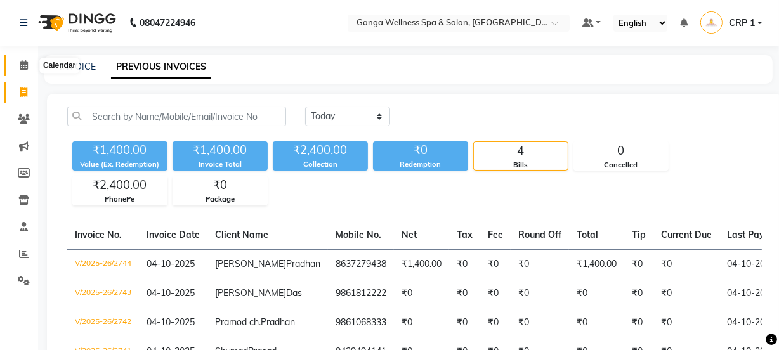
click at [23, 68] on icon at bounding box center [24, 65] width 8 height 10
